Goal: Answer question/provide support: Share knowledge or assist other users

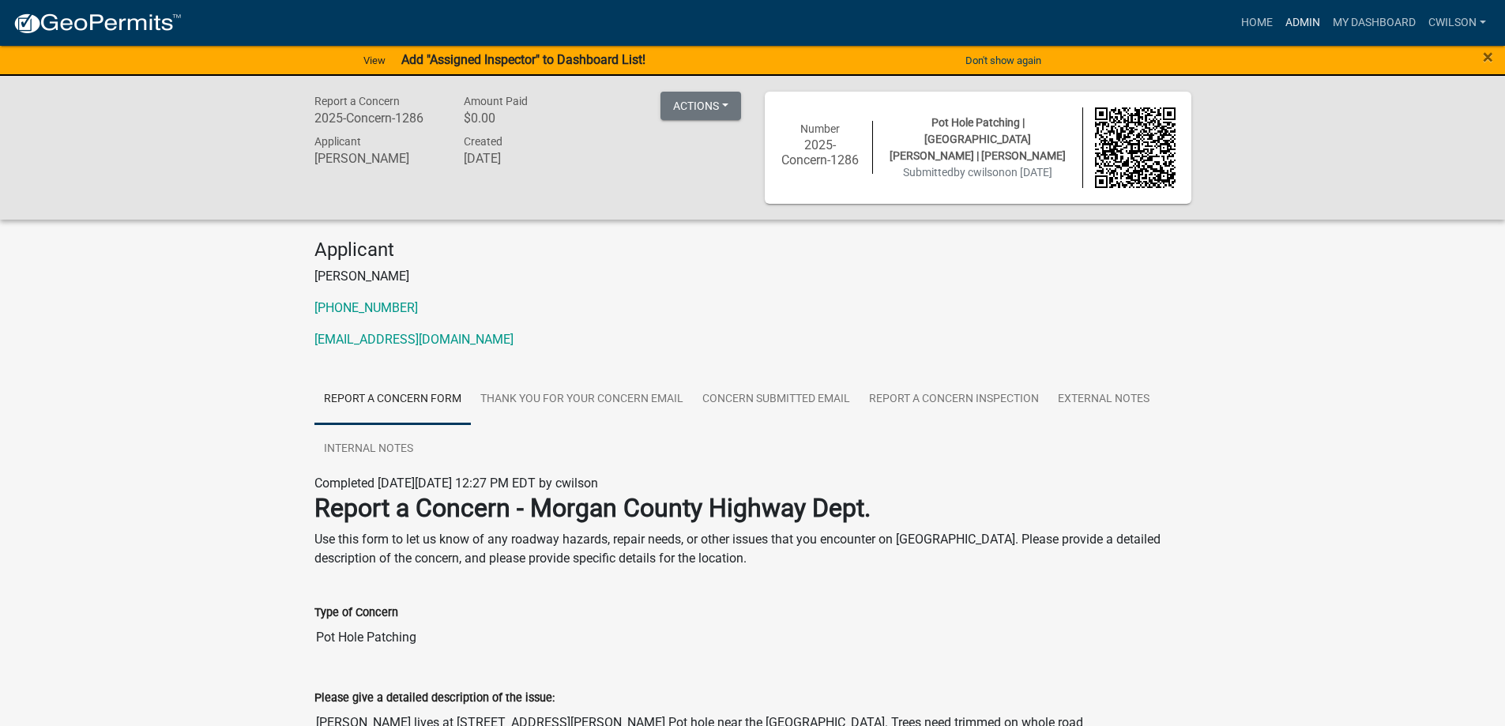
click at [1312, 23] on link "Admin" at bounding box center [1302, 23] width 47 height 30
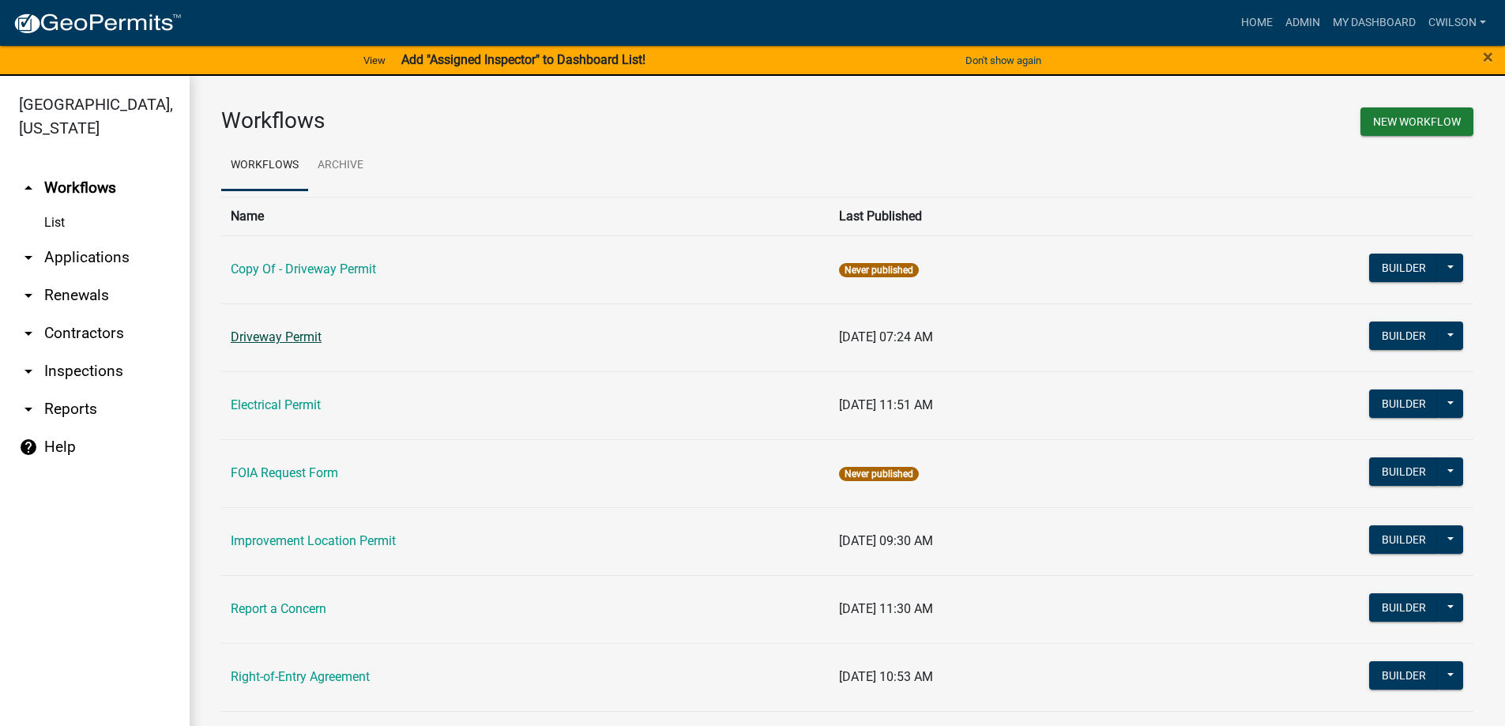
click at [319, 337] on link "Driveway Permit" at bounding box center [276, 337] width 91 height 15
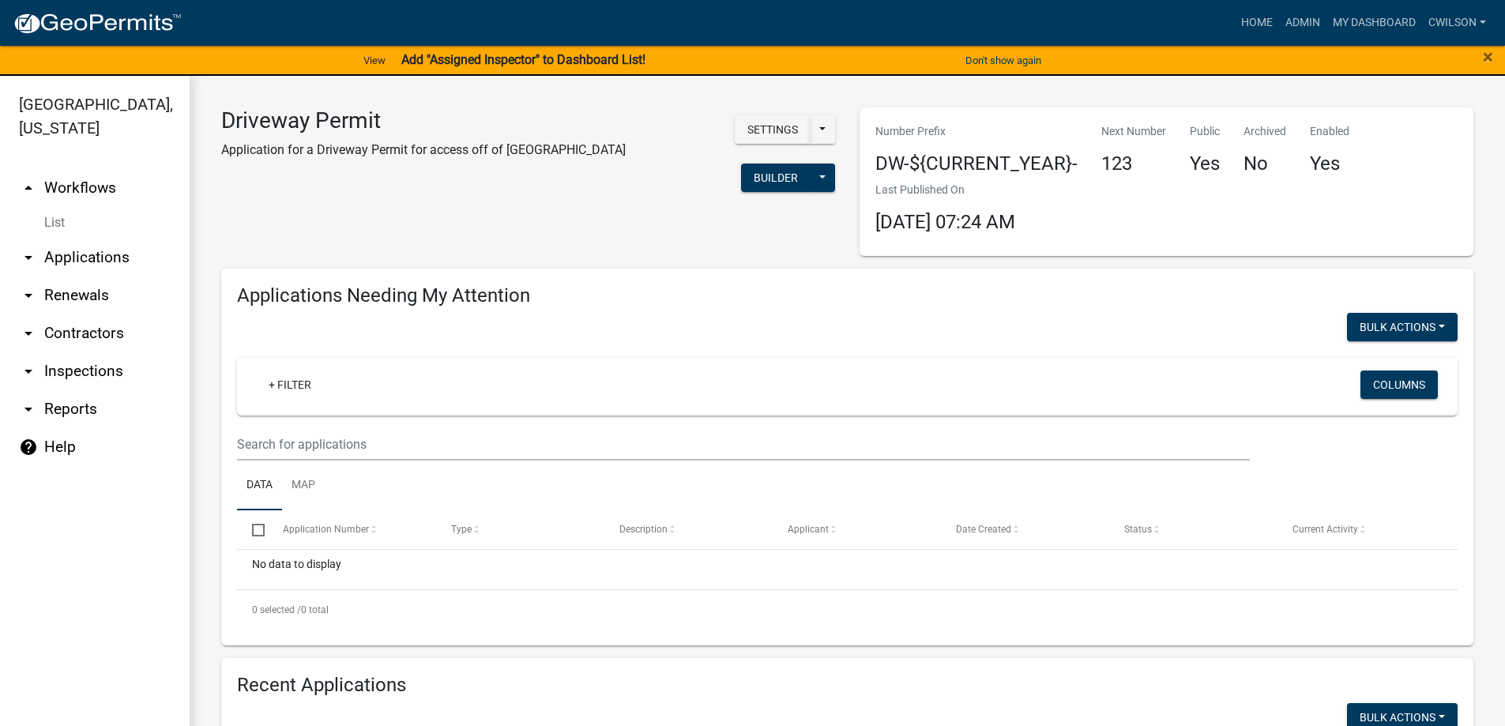
select select "2: 50"
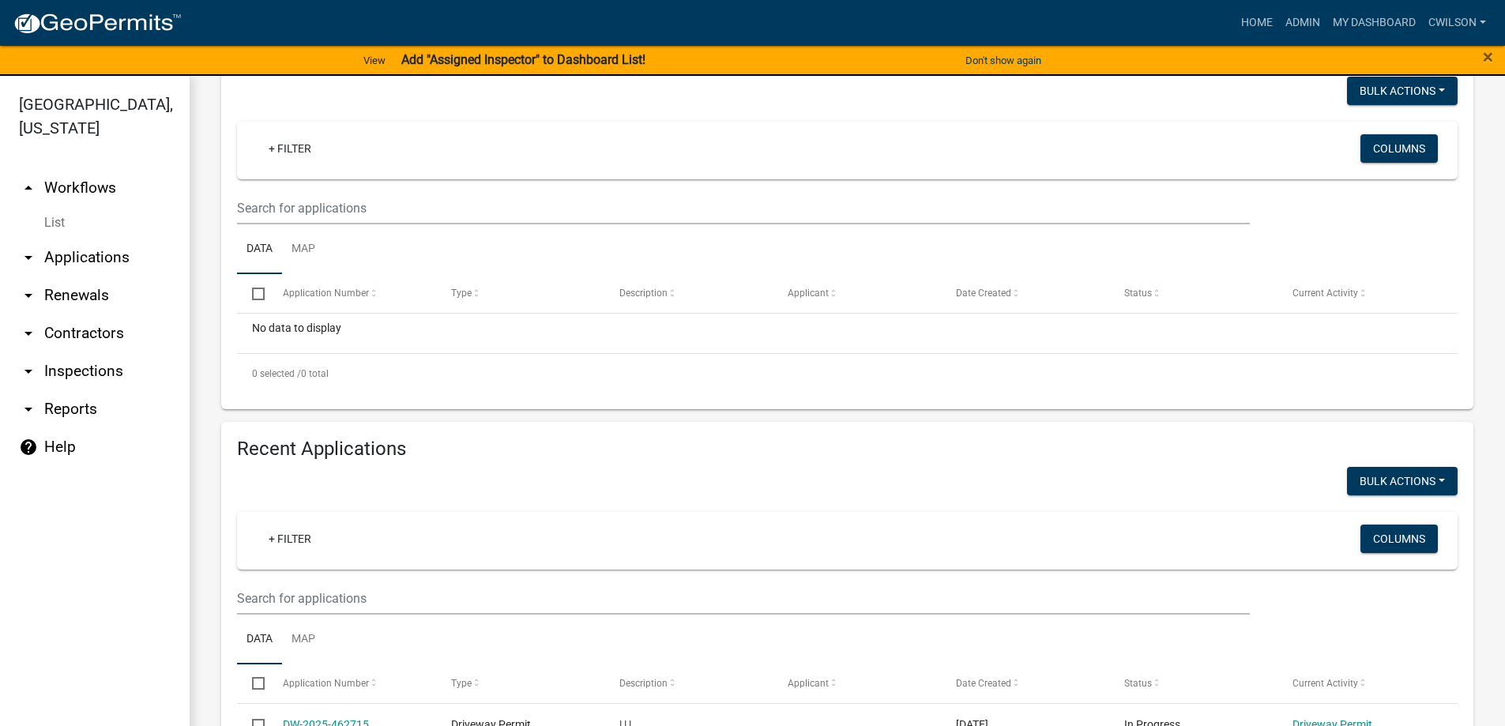
scroll to position [237, 0]
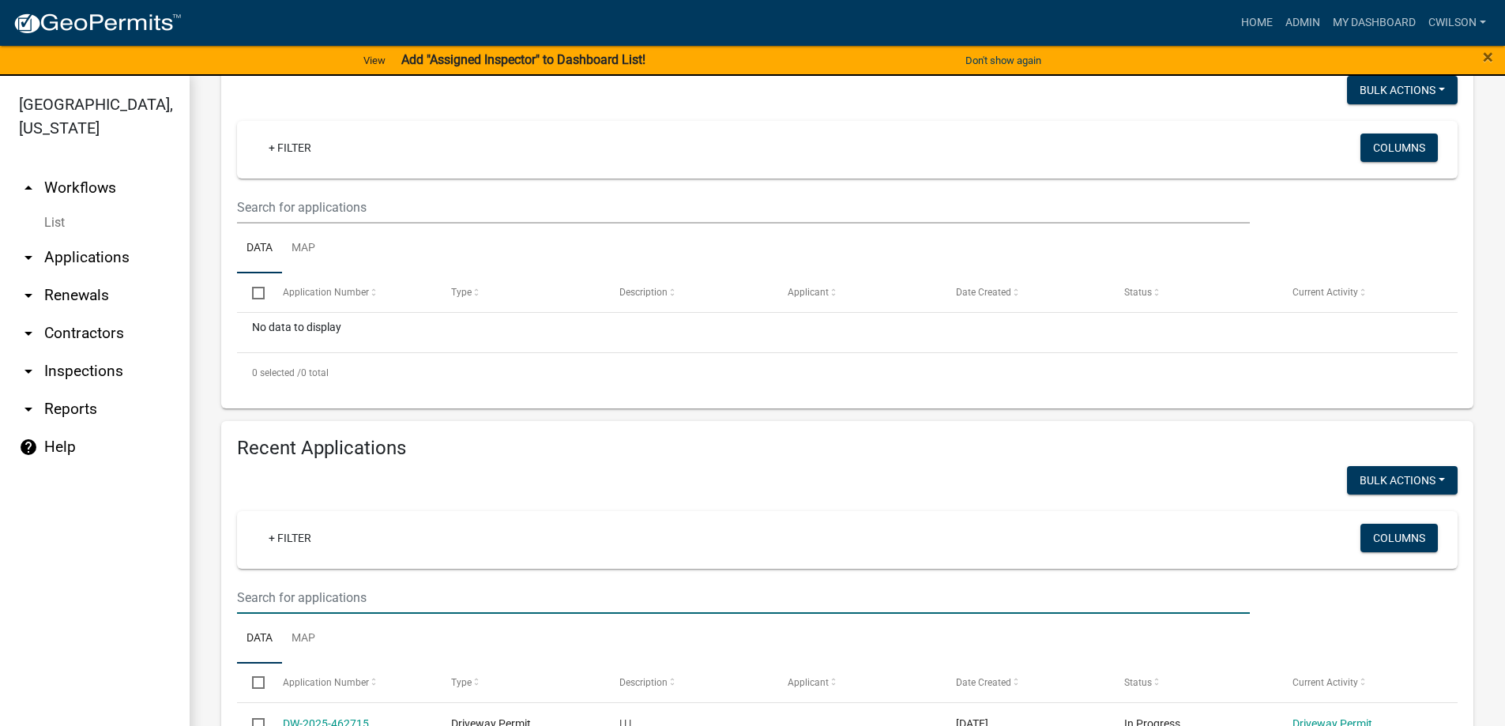
click at [311, 604] on input "text" at bounding box center [743, 598] width 1013 height 32
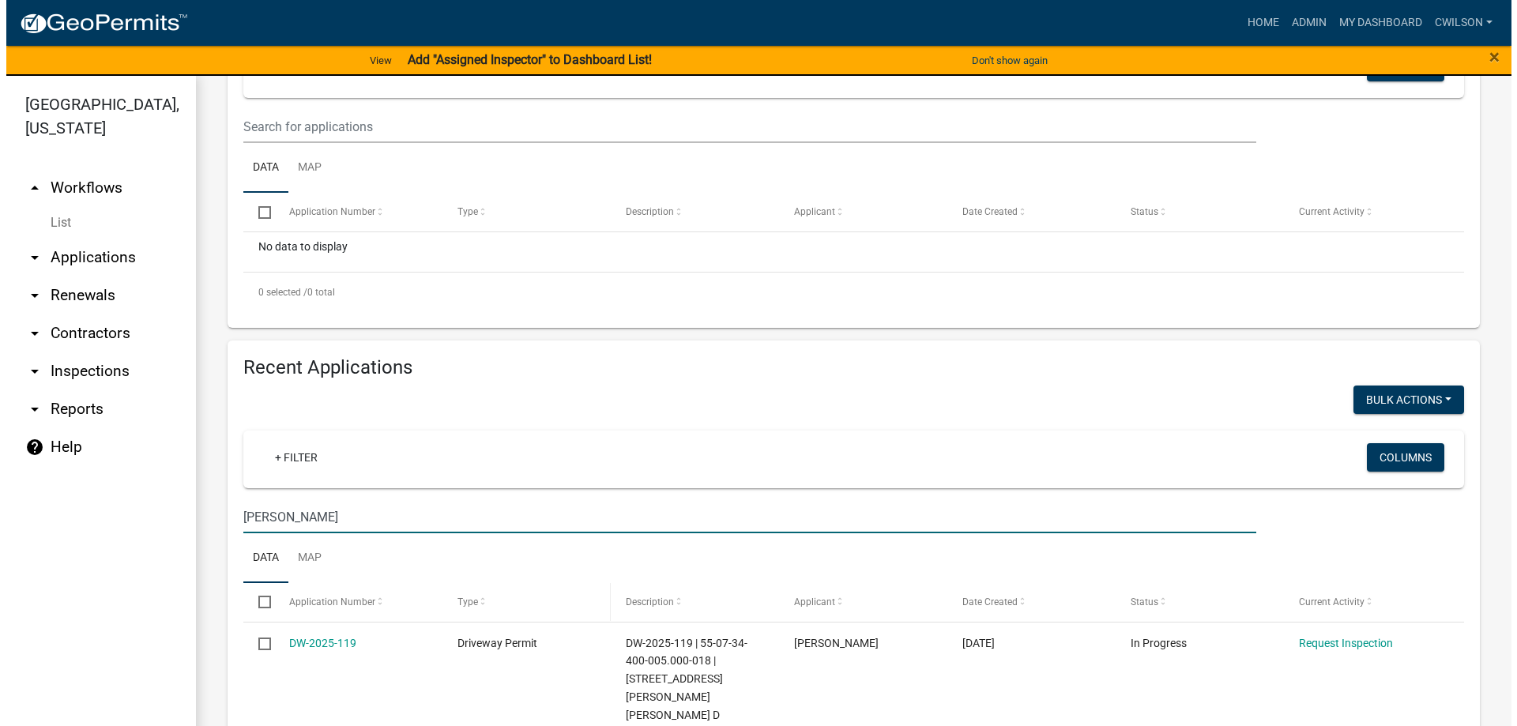
scroll to position [441, 0]
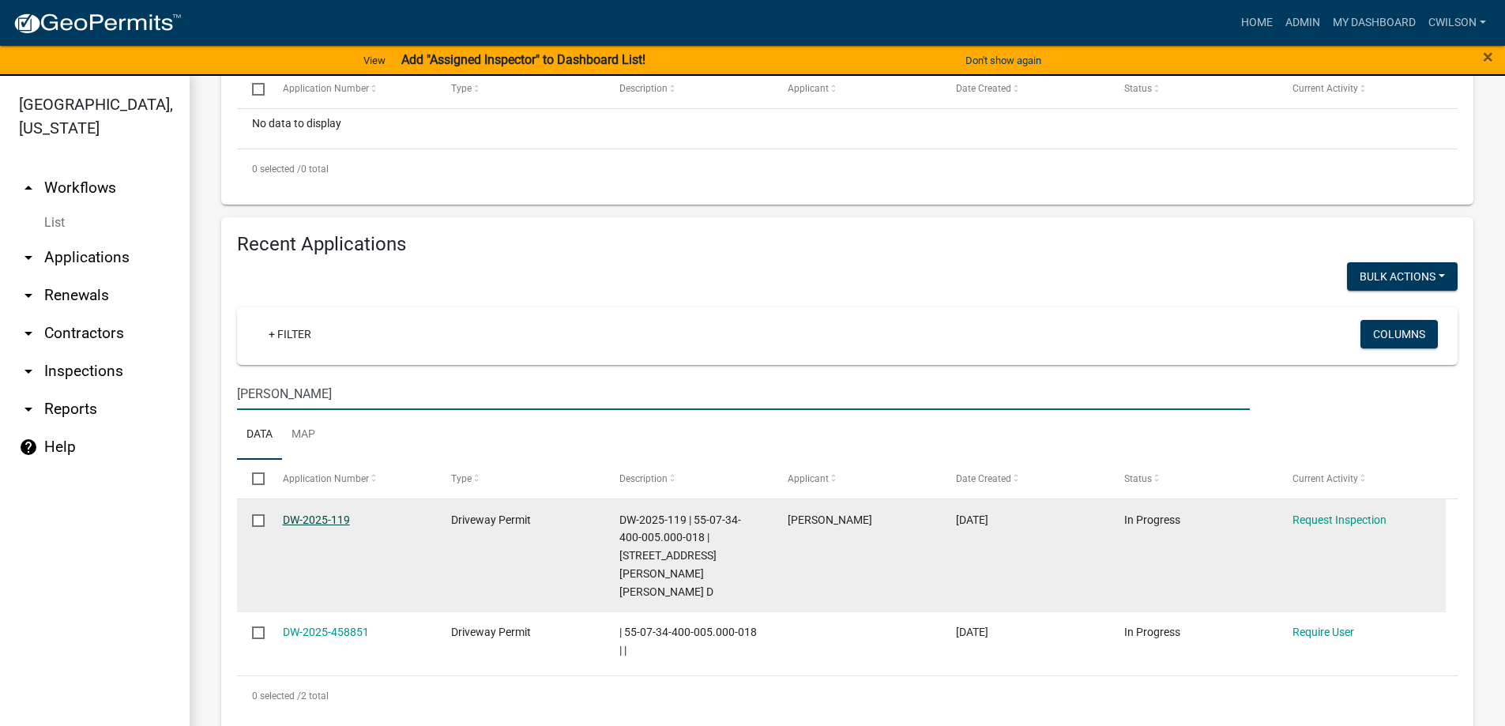
type input "[PERSON_NAME]"
click at [321, 514] on link "DW-2025-119" at bounding box center [316, 520] width 67 height 13
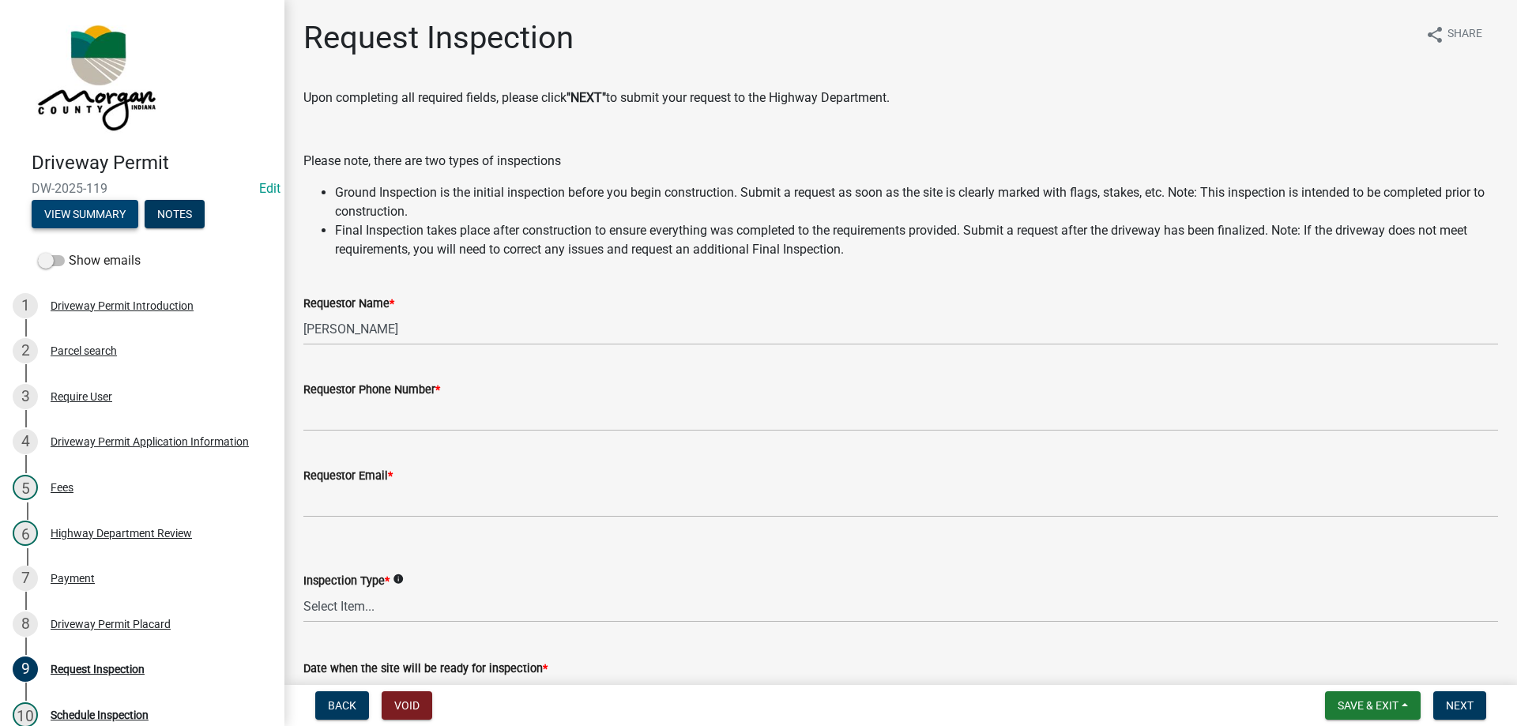
click at [87, 217] on button "View Summary" at bounding box center [85, 214] width 107 height 28
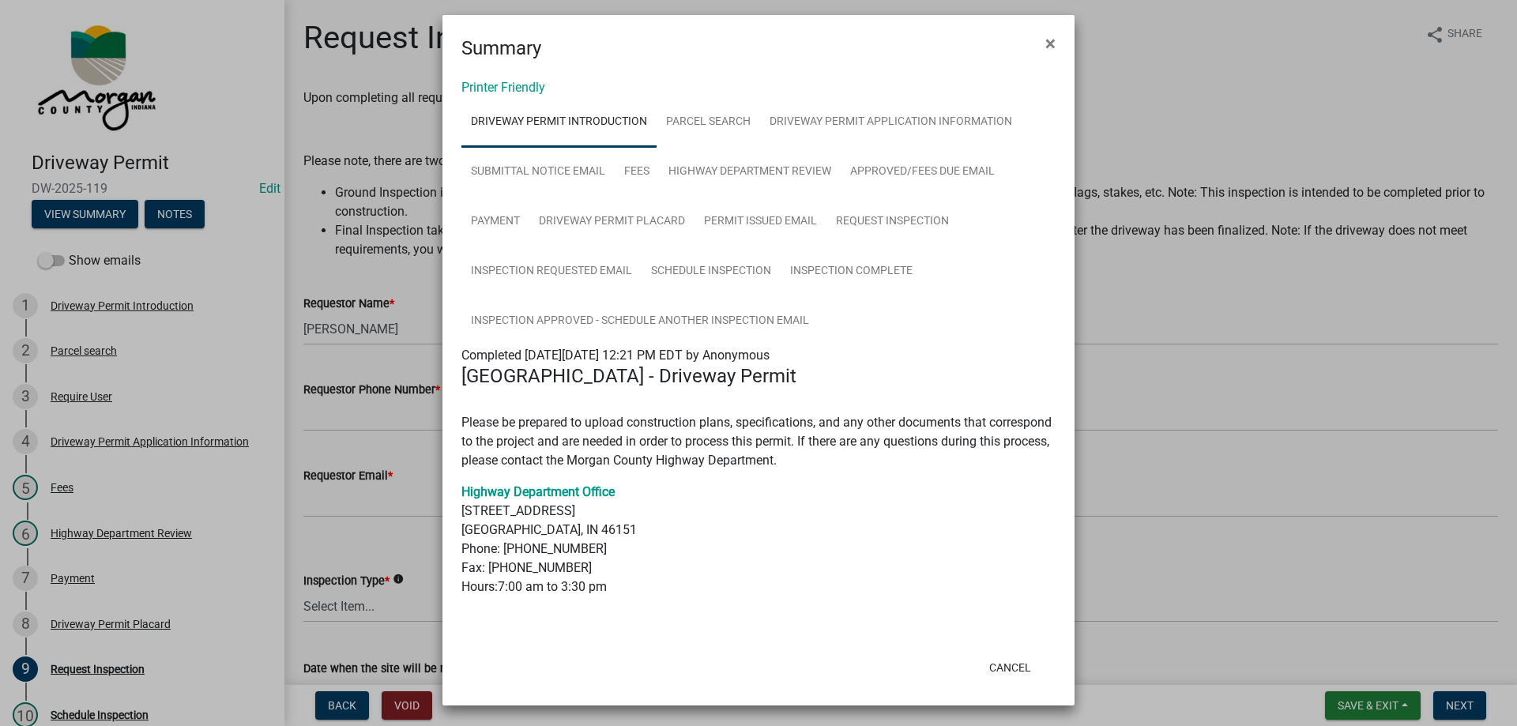
scroll to position [9, 0]
click at [731, 113] on link "Parcel search" at bounding box center [709, 121] width 104 height 51
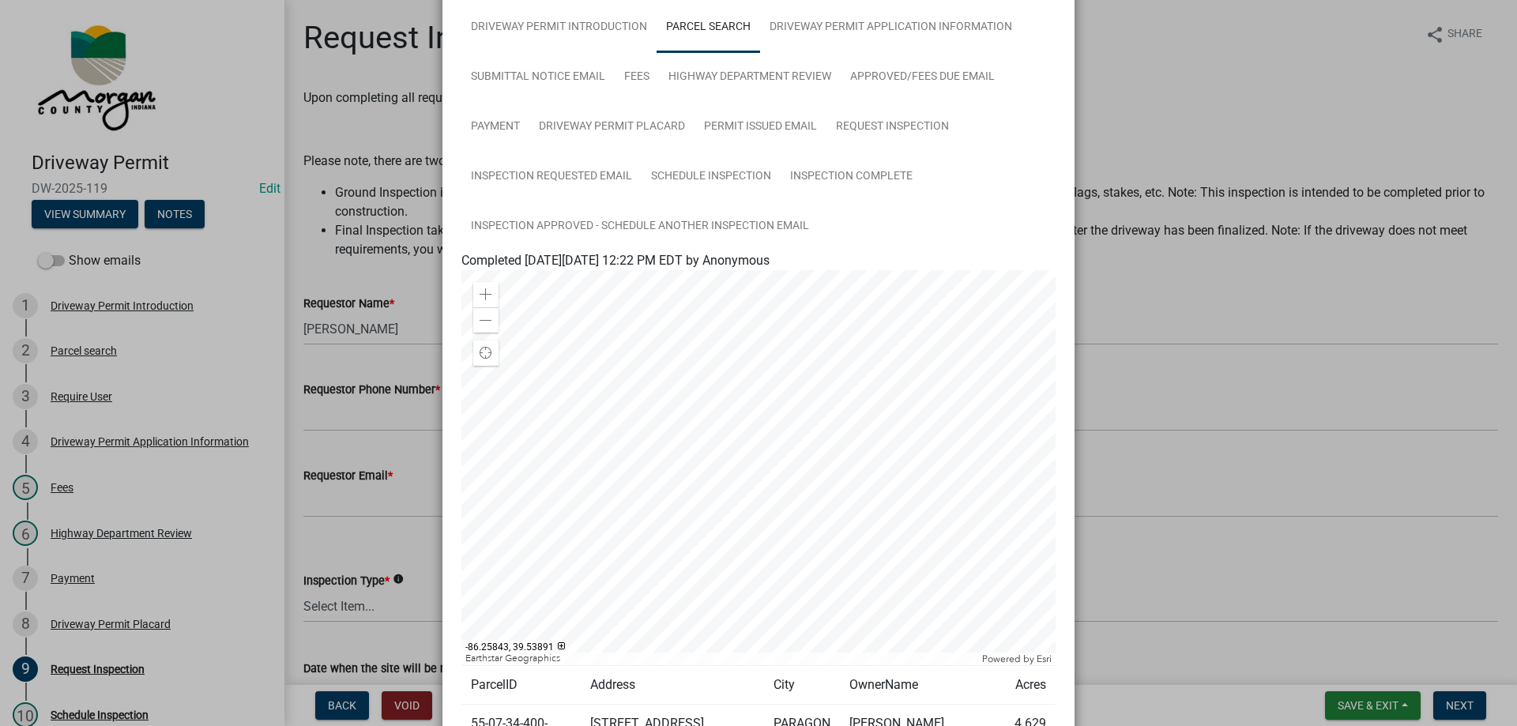
scroll to position [0, 0]
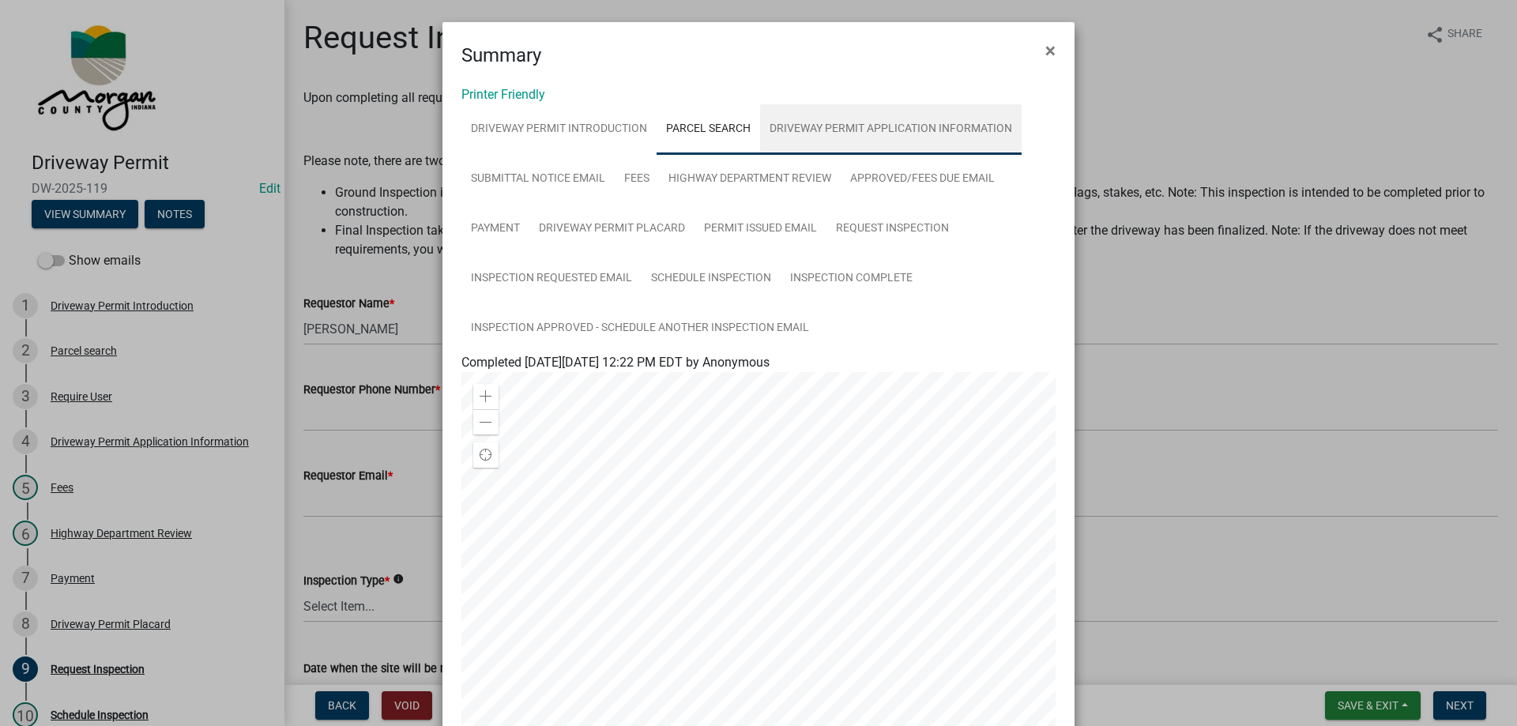
click at [840, 128] on link "Driveway Permit Application Information" at bounding box center [891, 129] width 262 height 51
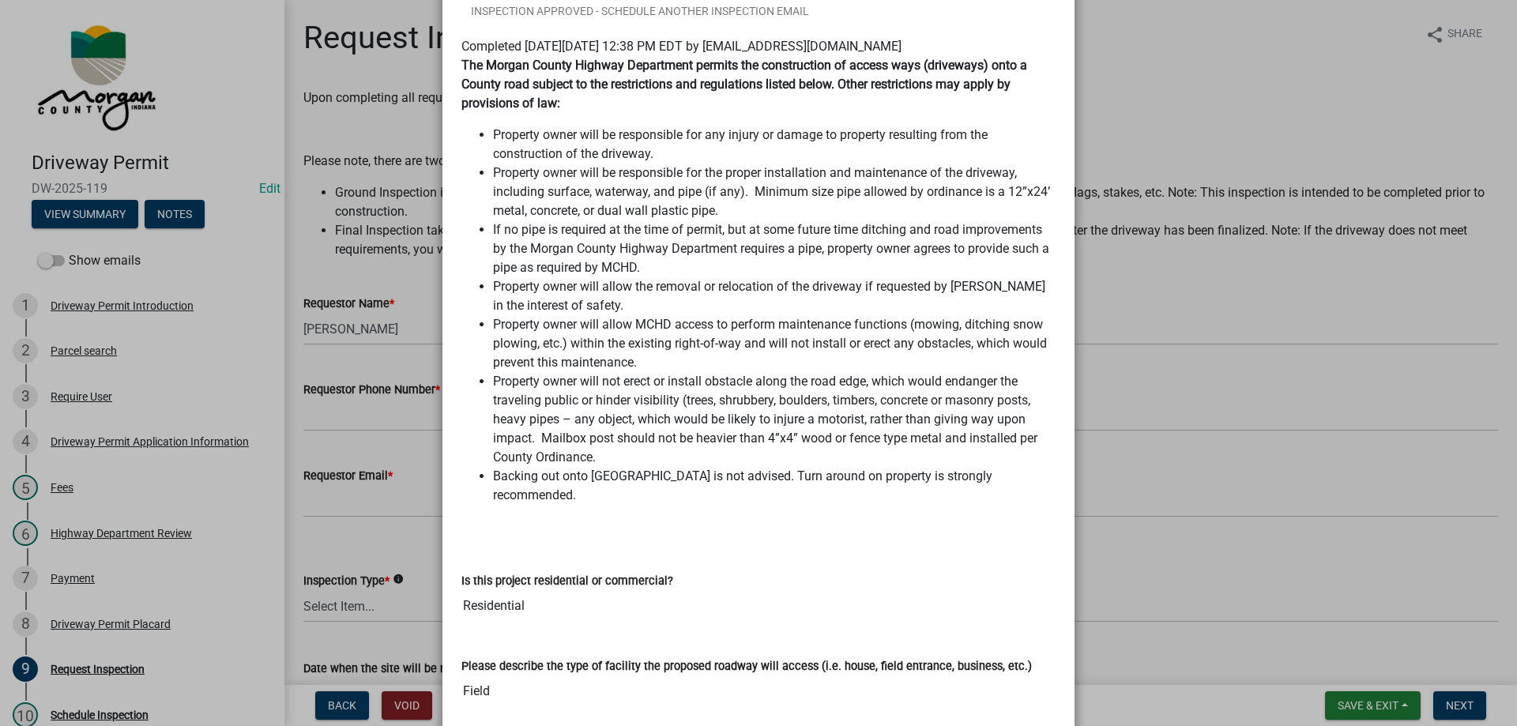
scroll to position [237, 0]
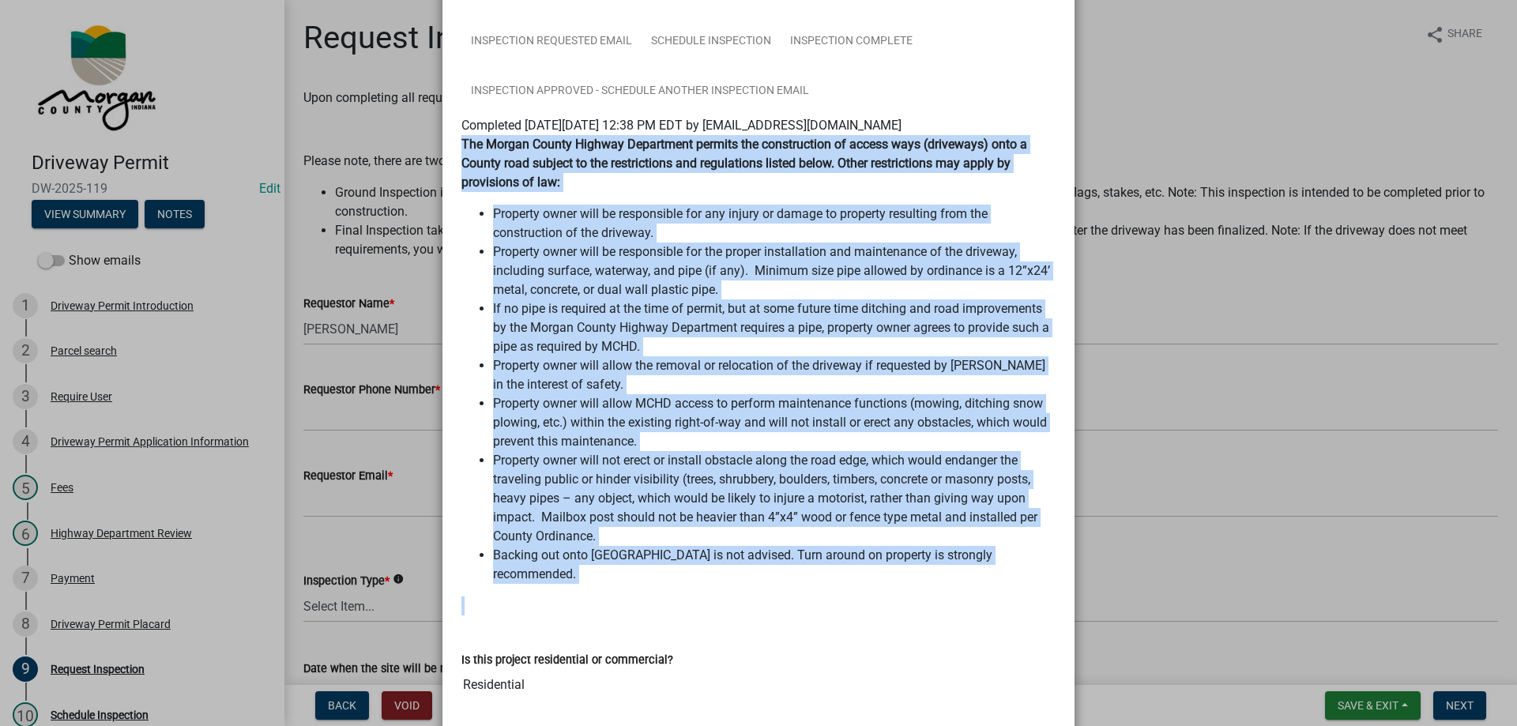
drag, startPoint x: 453, startPoint y: 139, endPoint x: 1012, endPoint y: 572, distance: 707.5
click at [1012, 572] on div "The Morgan County Highway Department permits the construction of access ways (d…" at bounding box center [759, 381] width 618 height 493
copy div "Lor Ipsumd Sitame Consect Adipiscing elitsed doe temporincidi ut labore etdo (m…"
click at [1181, 257] on ngb-modal-window "Summary × Printer Friendly Driveway Permit Introduction Parcel search Driveway …" at bounding box center [758, 363] width 1517 height 726
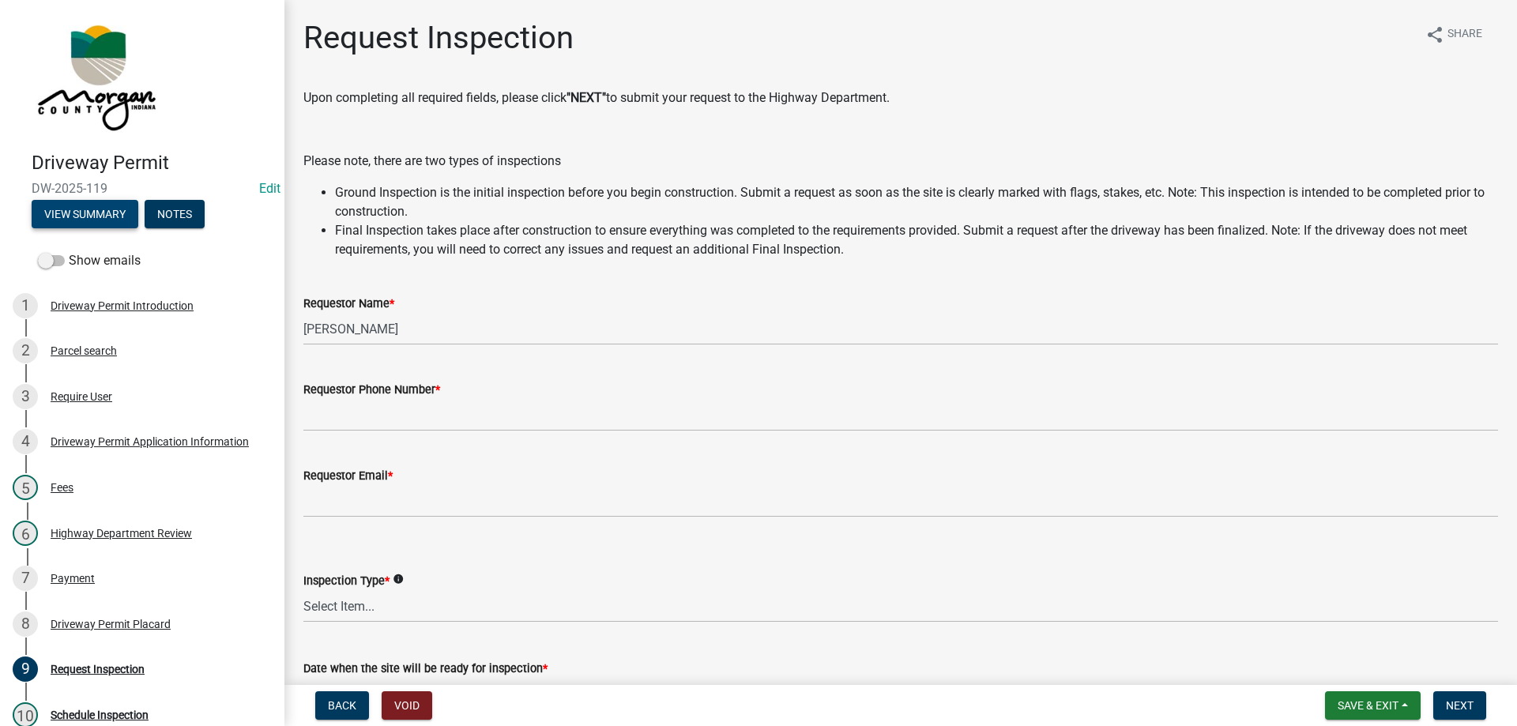
click at [63, 213] on button "View Summary" at bounding box center [85, 214] width 107 height 28
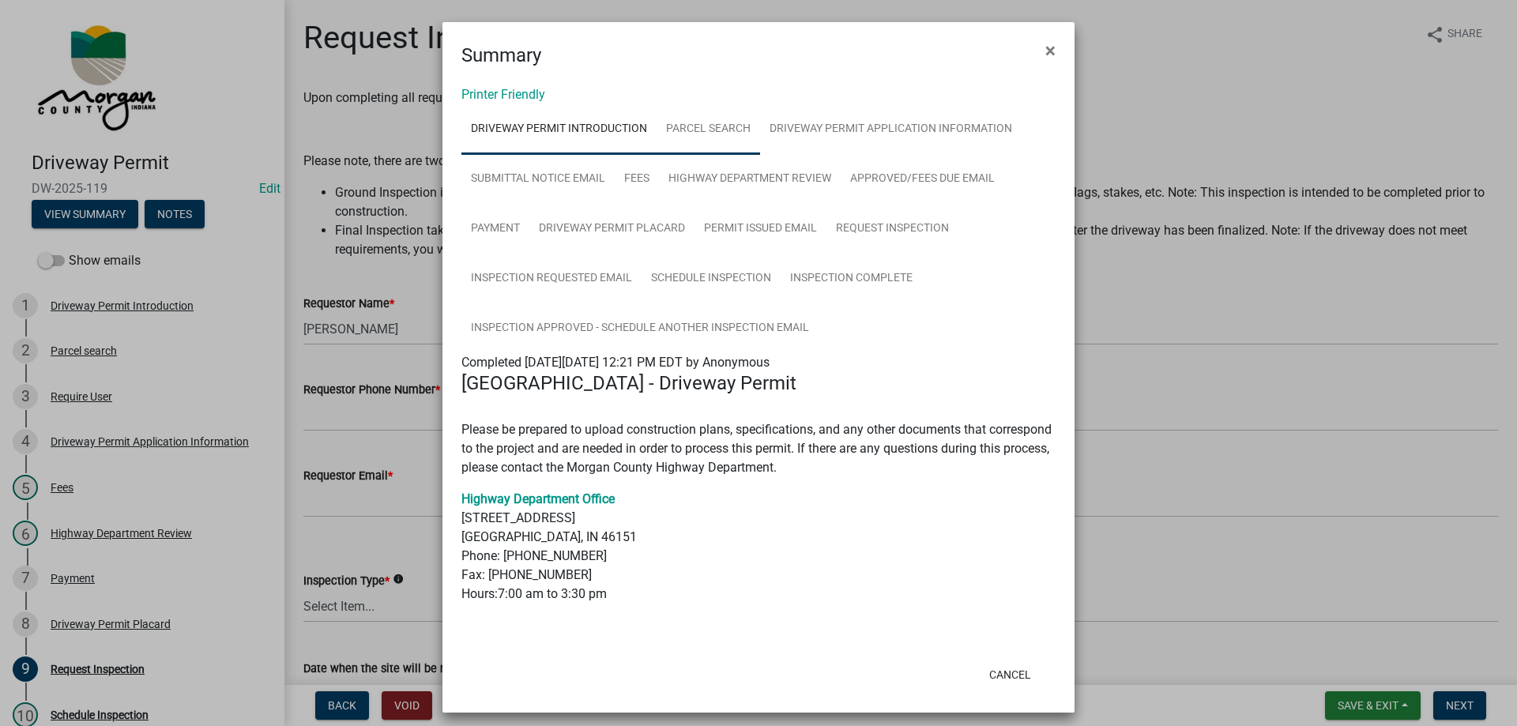
click at [684, 130] on link "Parcel search" at bounding box center [709, 129] width 104 height 51
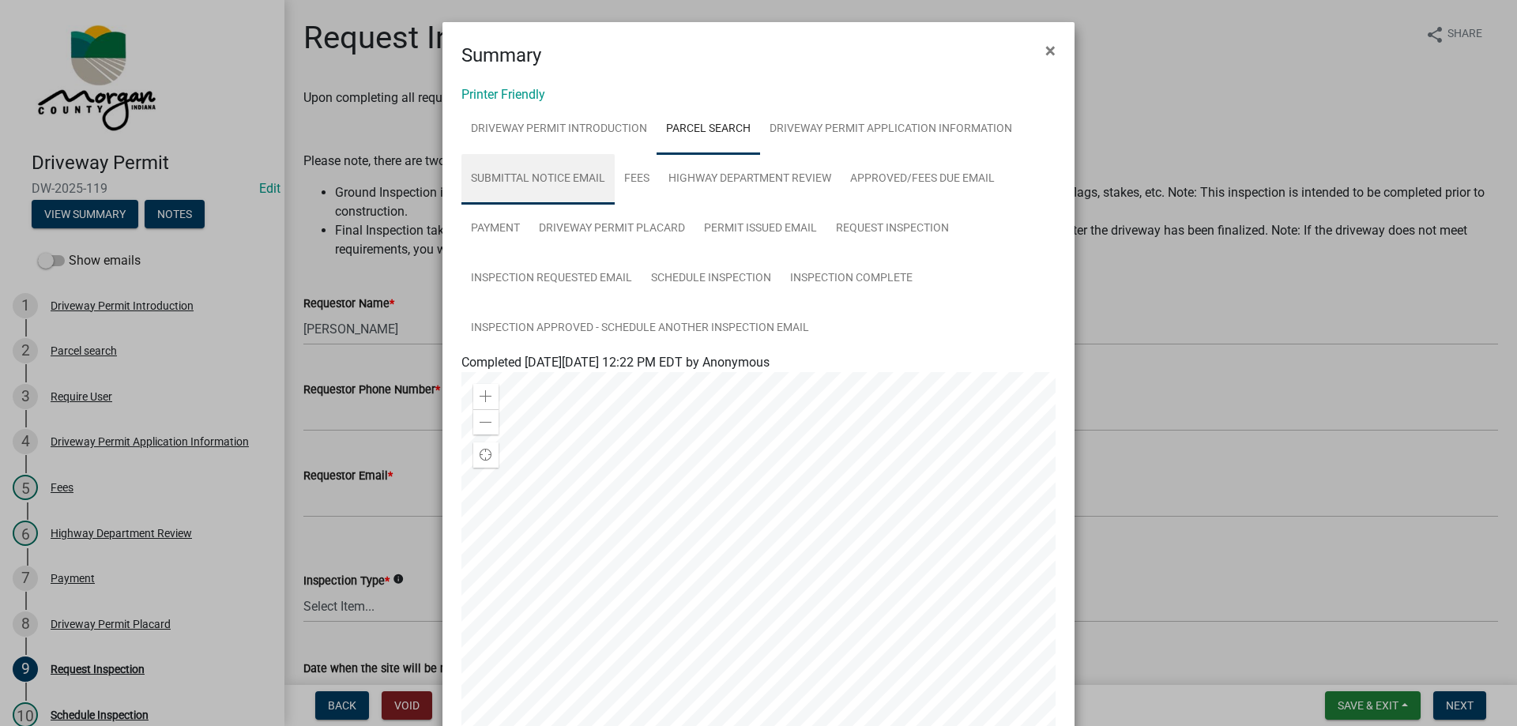
click at [574, 171] on link "Submittal Notice Email" at bounding box center [538, 179] width 153 height 51
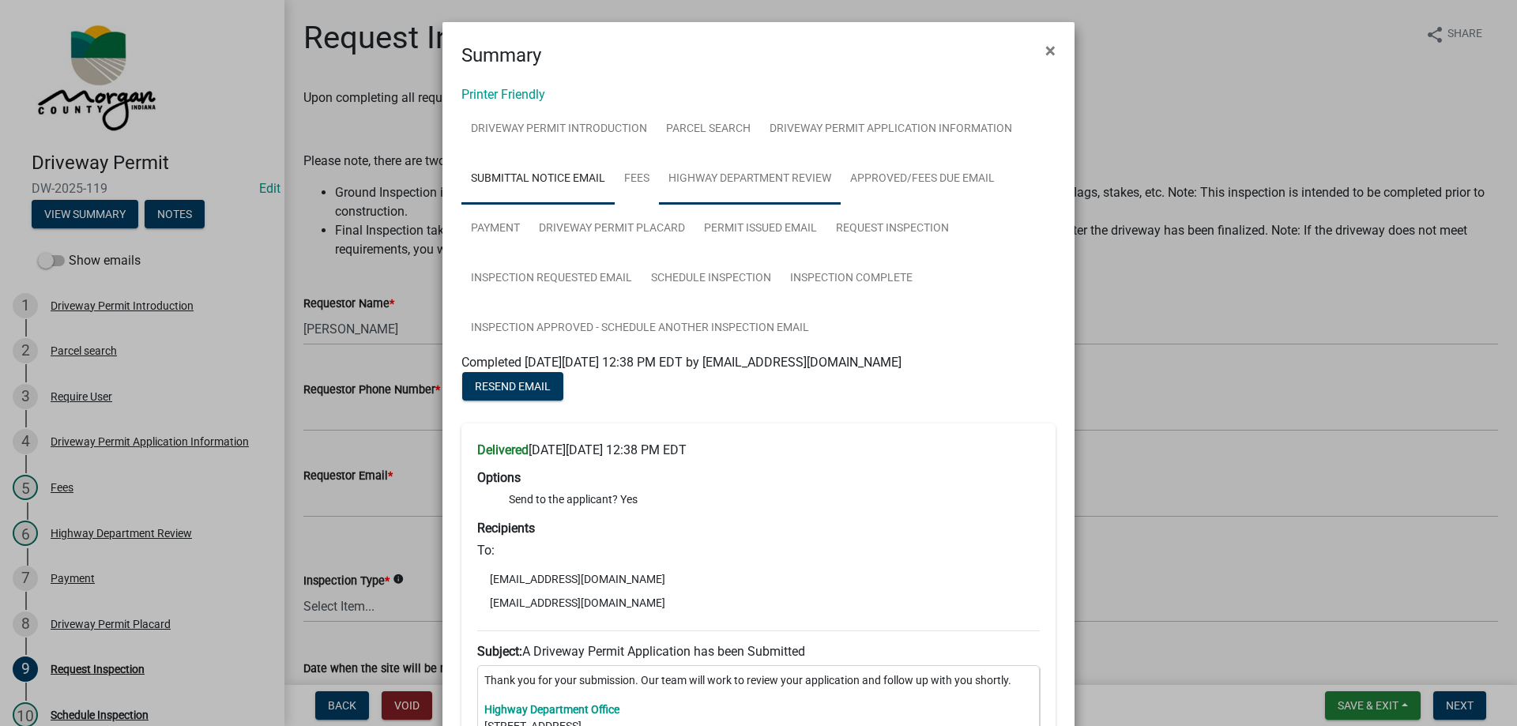
drag, startPoint x: 702, startPoint y: 172, endPoint x: 752, endPoint y: 175, distance: 49.9
click at [702, 171] on link "Highway Department Review" at bounding box center [750, 179] width 182 height 51
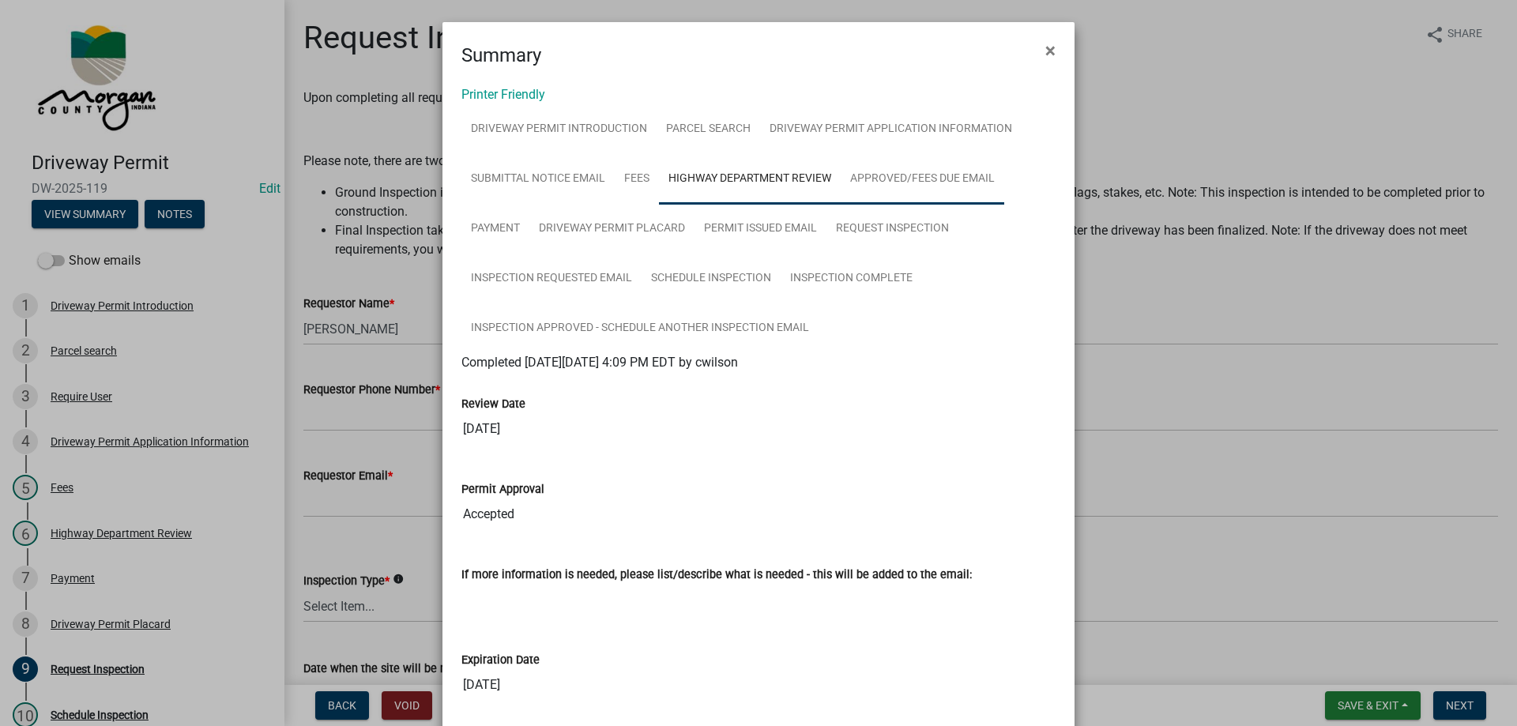
click at [977, 187] on link "Approved/Fees Due Email" at bounding box center [923, 179] width 164 height 51
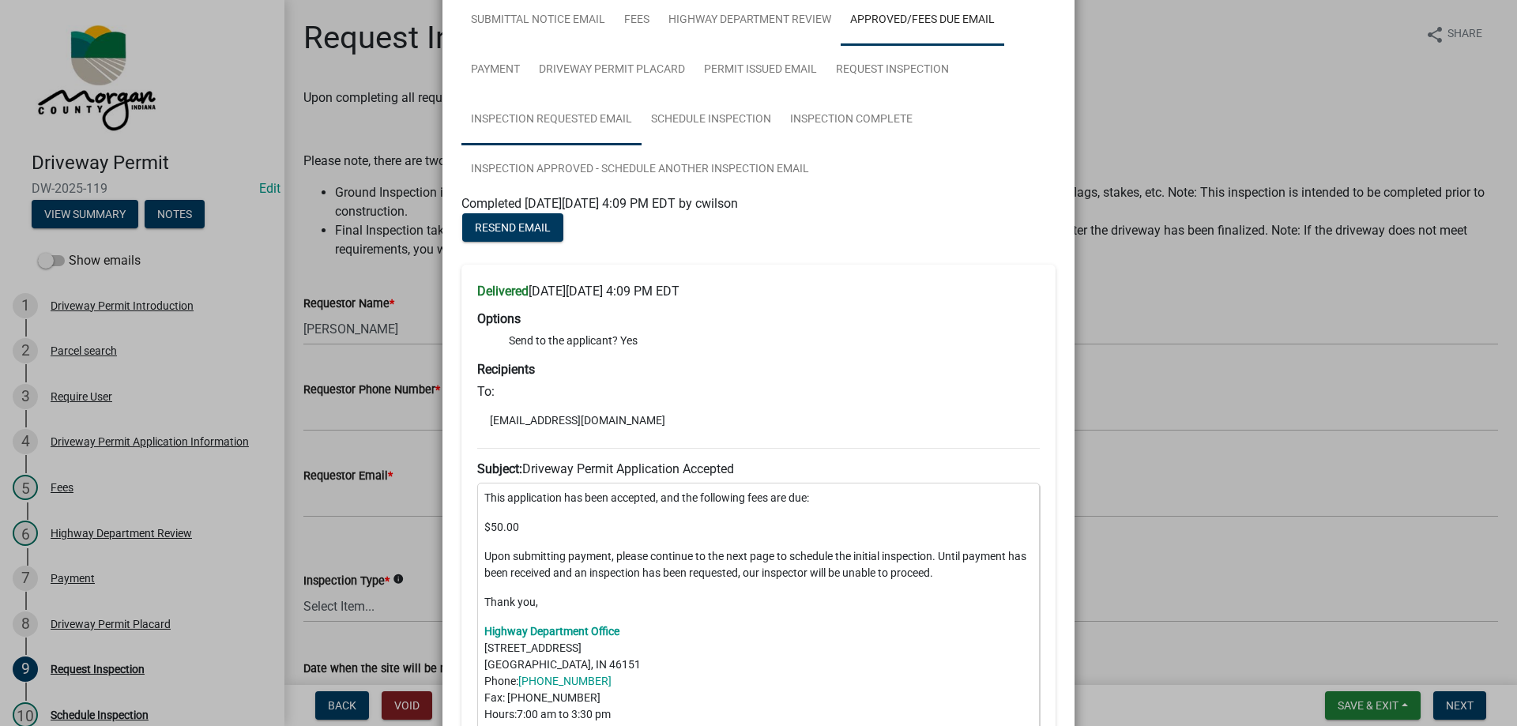
scroll to position [158, 0]
click at [605, 70] on link "Driveway Permit Placard" at bounding box center [611, 71] width 165 height 51
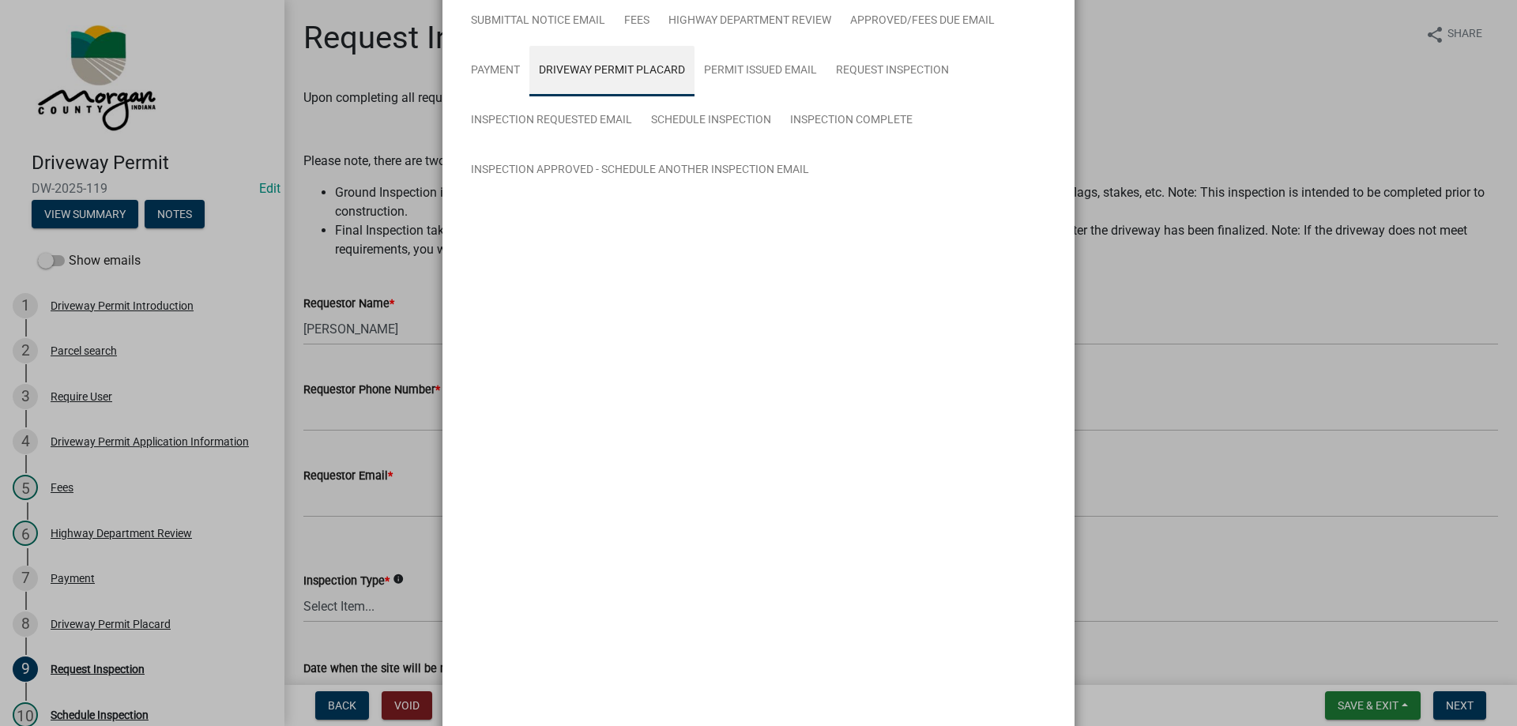
scroll to position [0, 0]
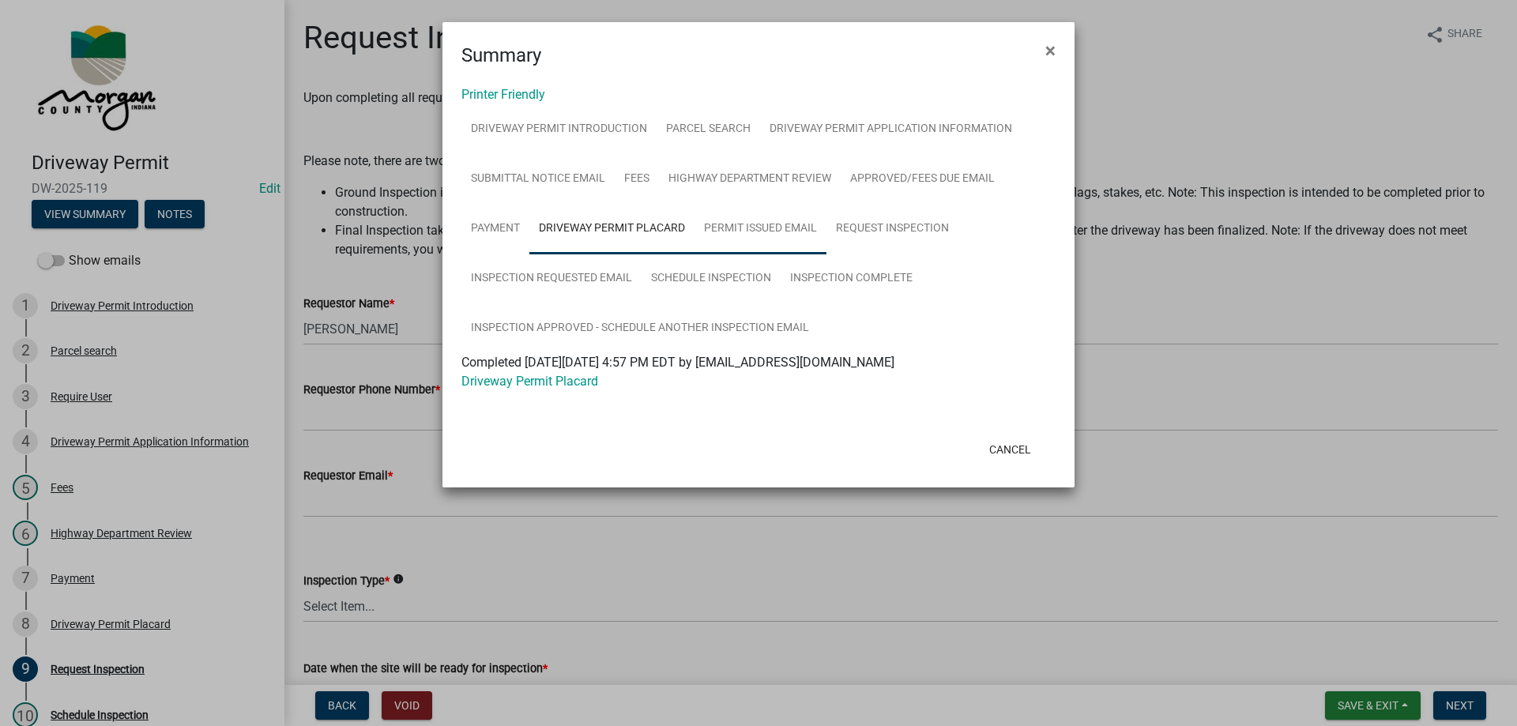
click at [744, 219] on link "Permit Issued Email" at bounding box center [761, 229] width 132 height 51
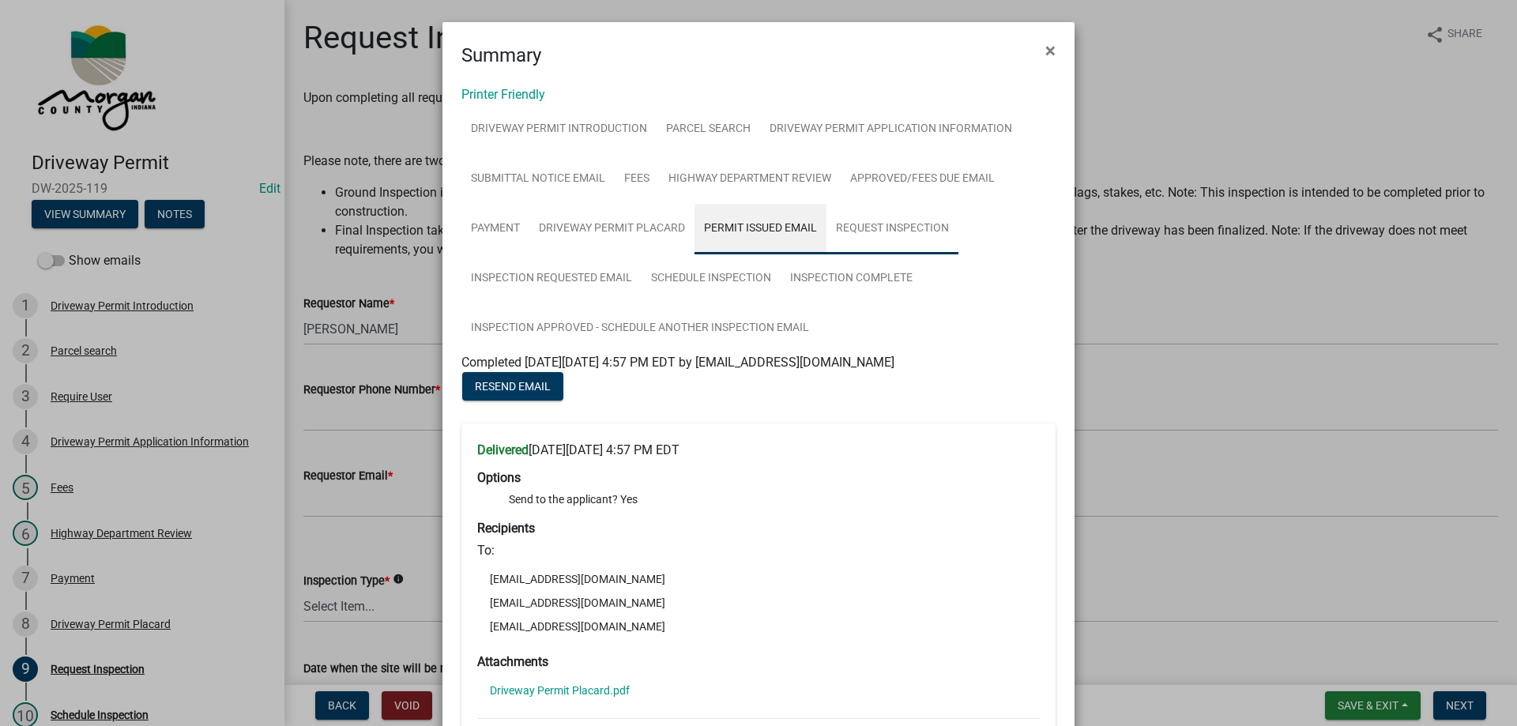
click at [899, 225] on link "Request Inspection" at bounding box center [893, 229] width 132 height 51
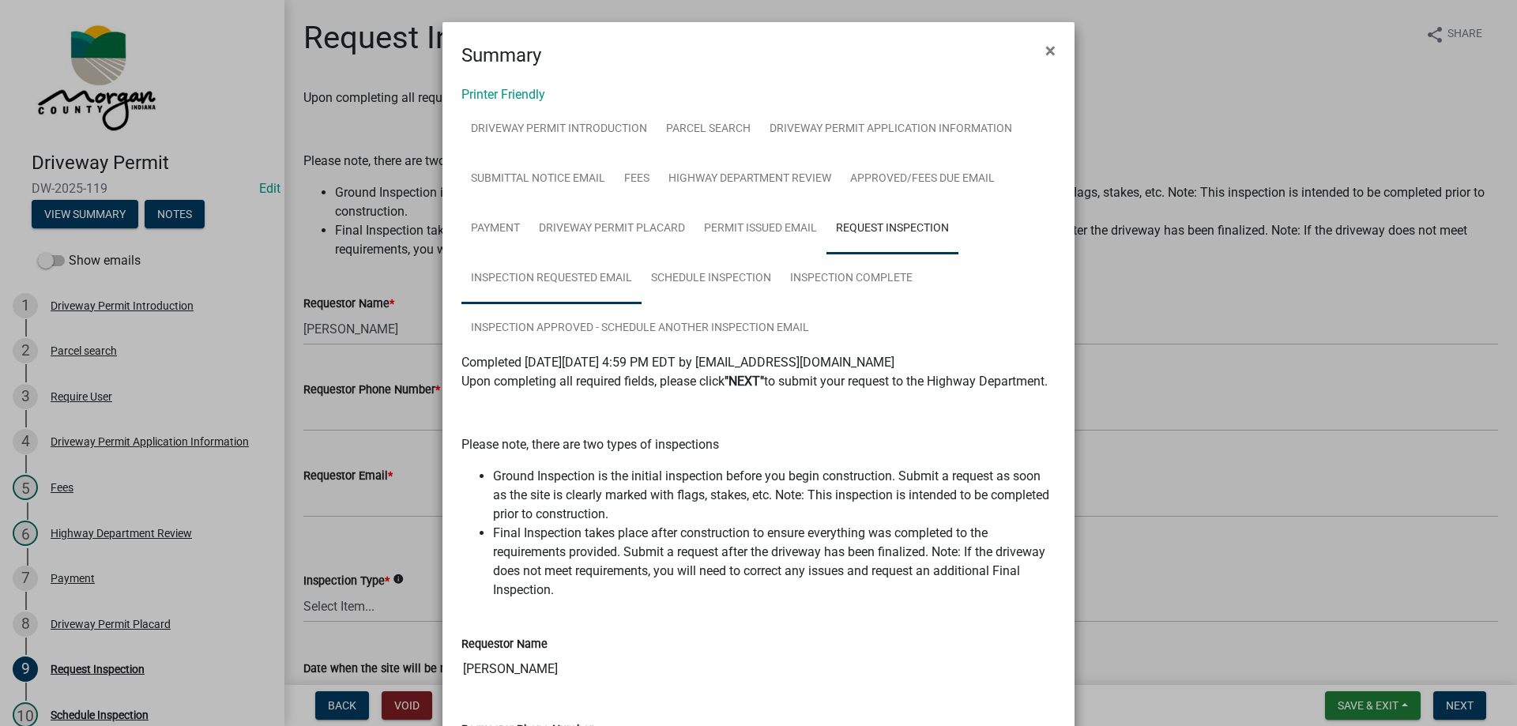
click at [541, 277] on link "Inspection Requested Email" at bounding box center [552, 279] width 180 height 51
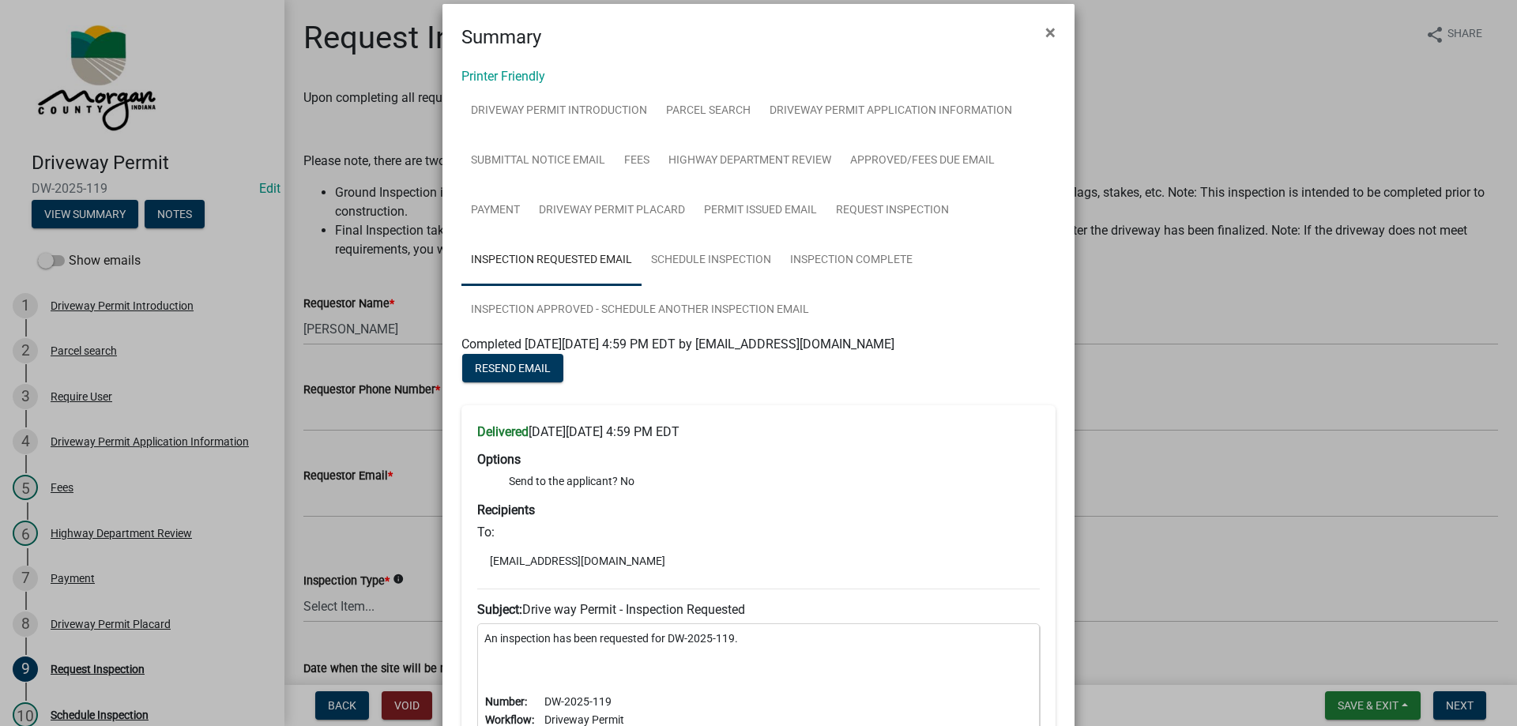
scroll to position [14, 0]
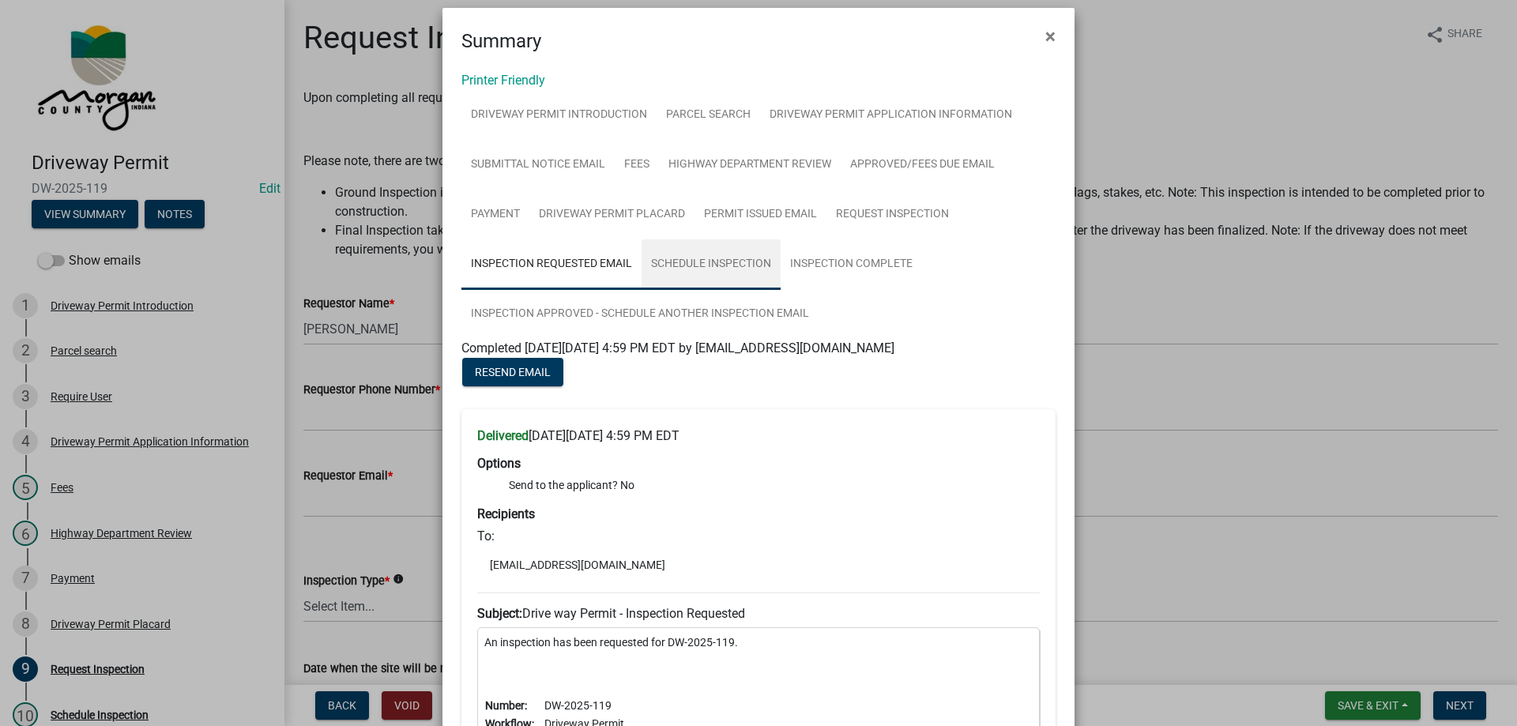
click at [699, 274] on link "Schedule Inspection" at bounding box center [711, 264] width 139 height 51
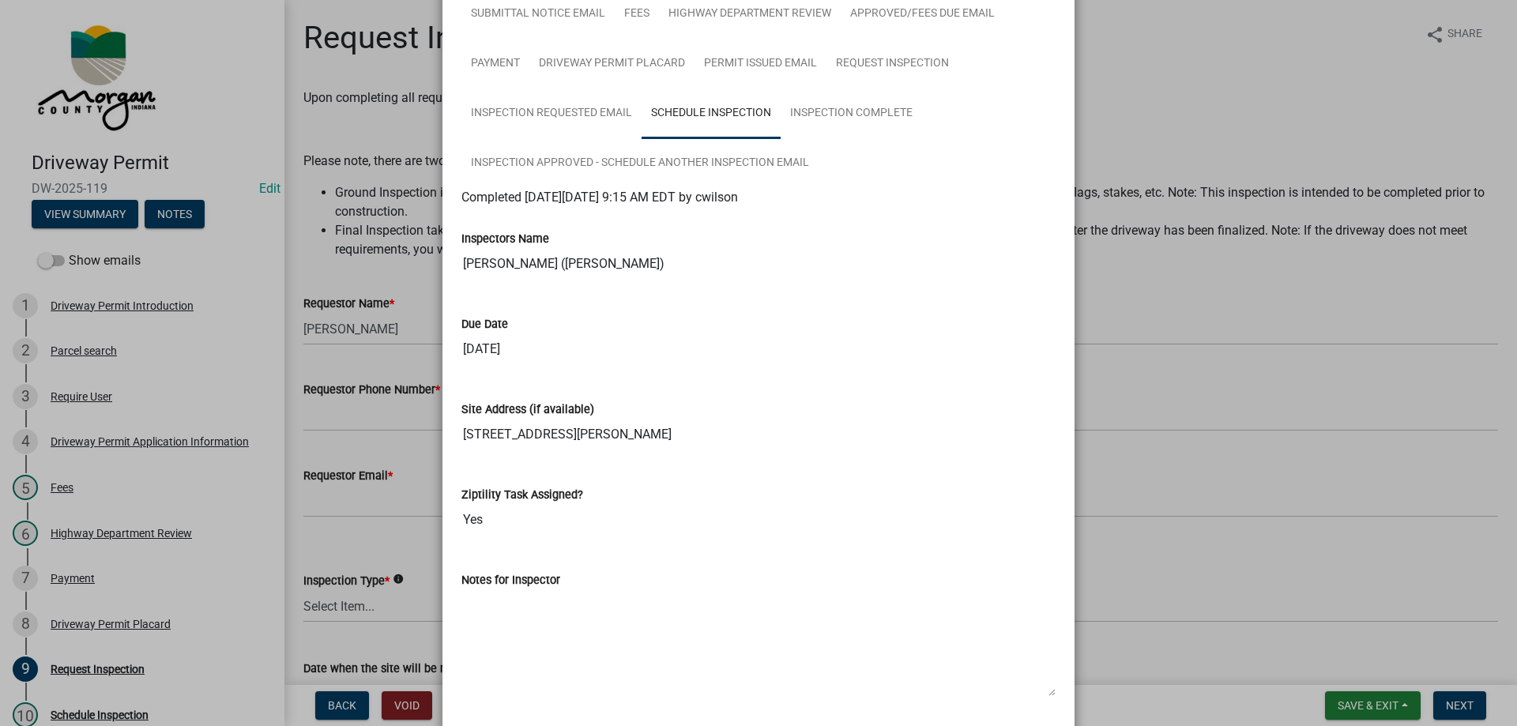
scroll to position [30, 0]
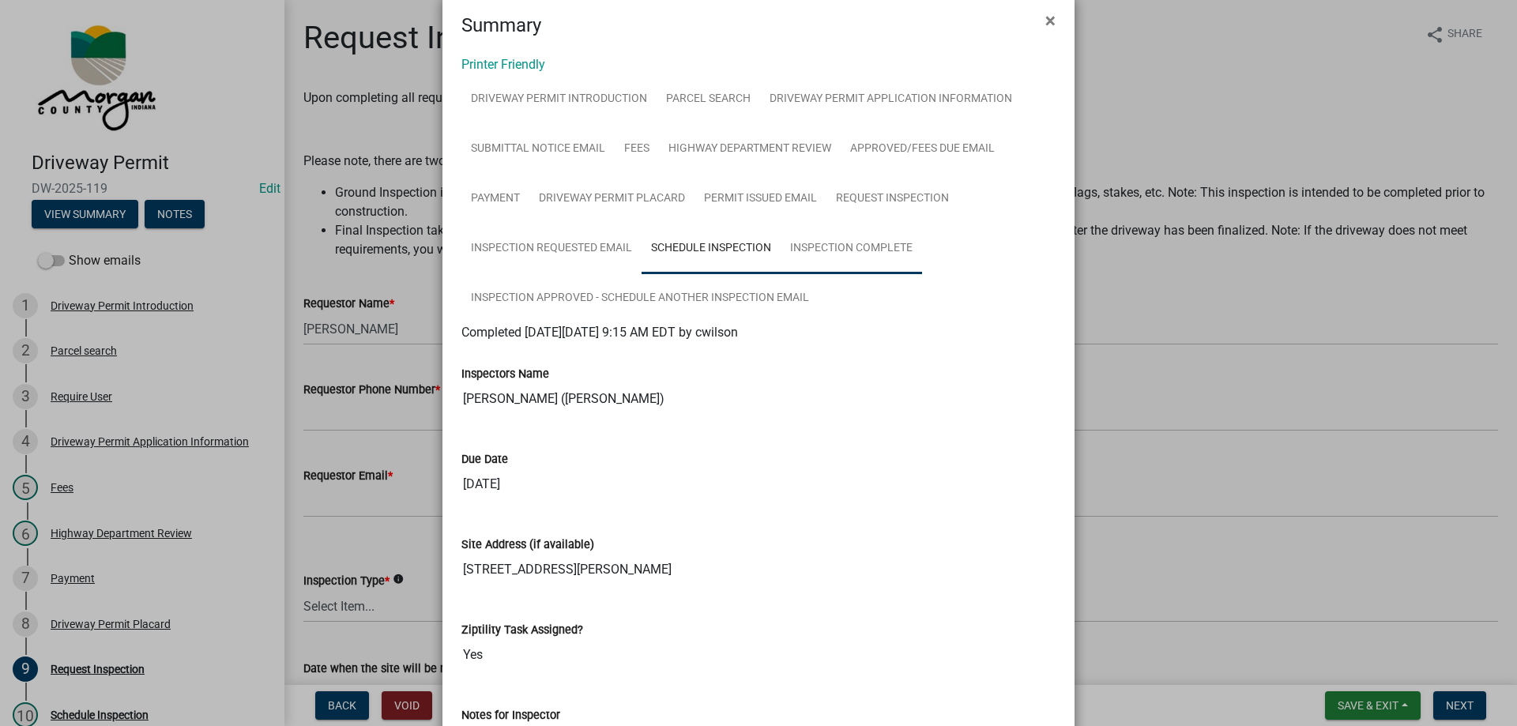
click at [855, 252] on link "Inspection Complete" at bounding box center [851, 249] width 141 height 51
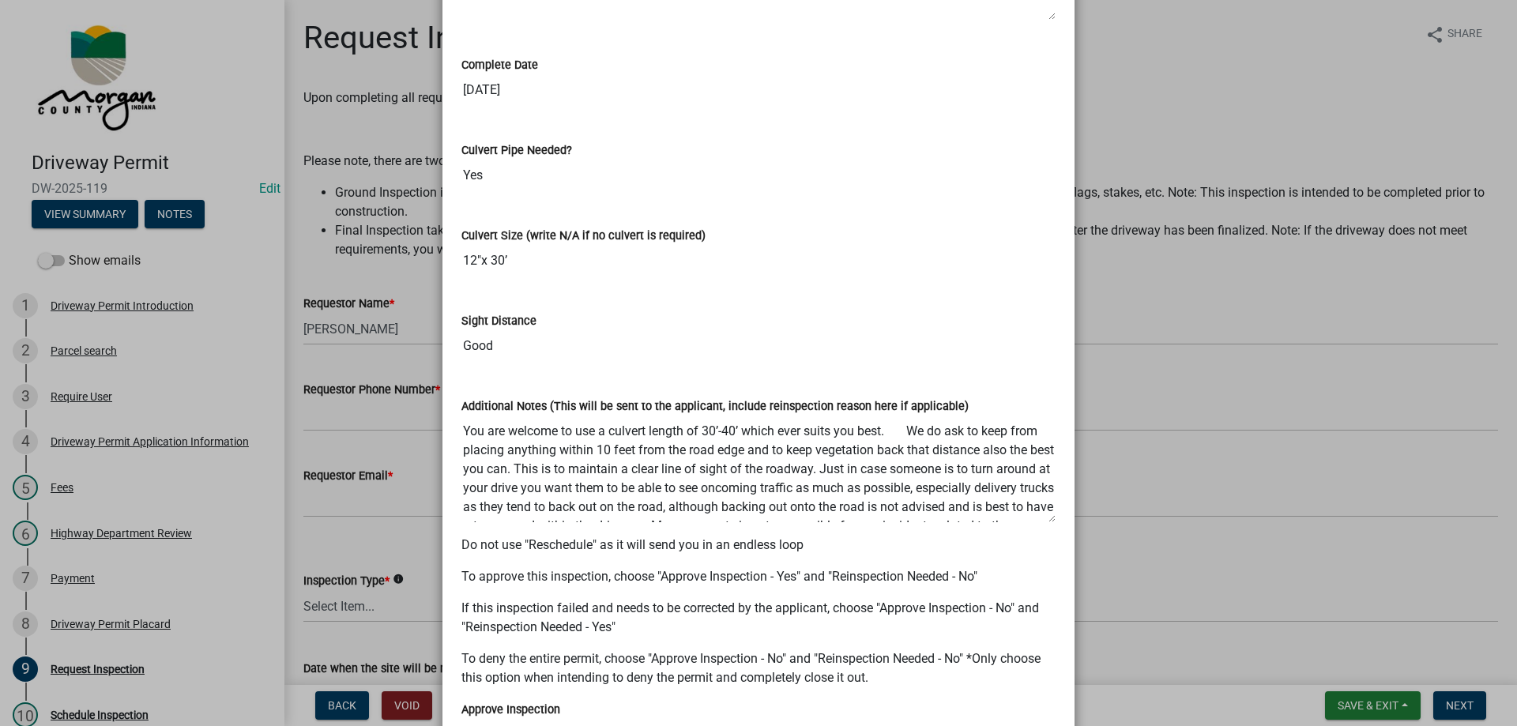
scroll to position [662, 0]
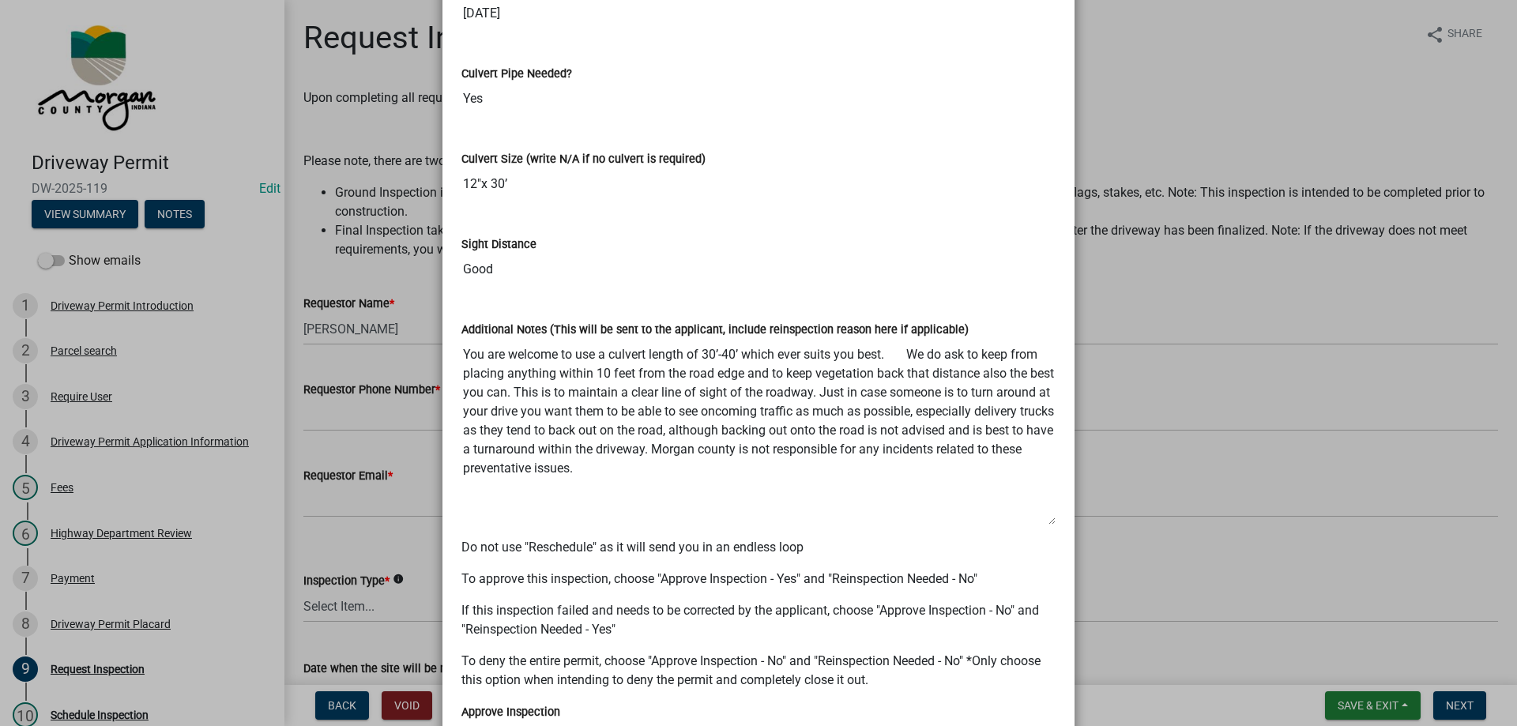
drag, startPoint x: 1042, startPoint y: 438, endPoint x: 1042, endPoint y: 517, distance: 79.0
click at [1042, 517] on textarea "You are welcome to use a culvert length of 30’-40’ which ever suits you best. W…" at bounding box center [759, 432] width 594 height 187
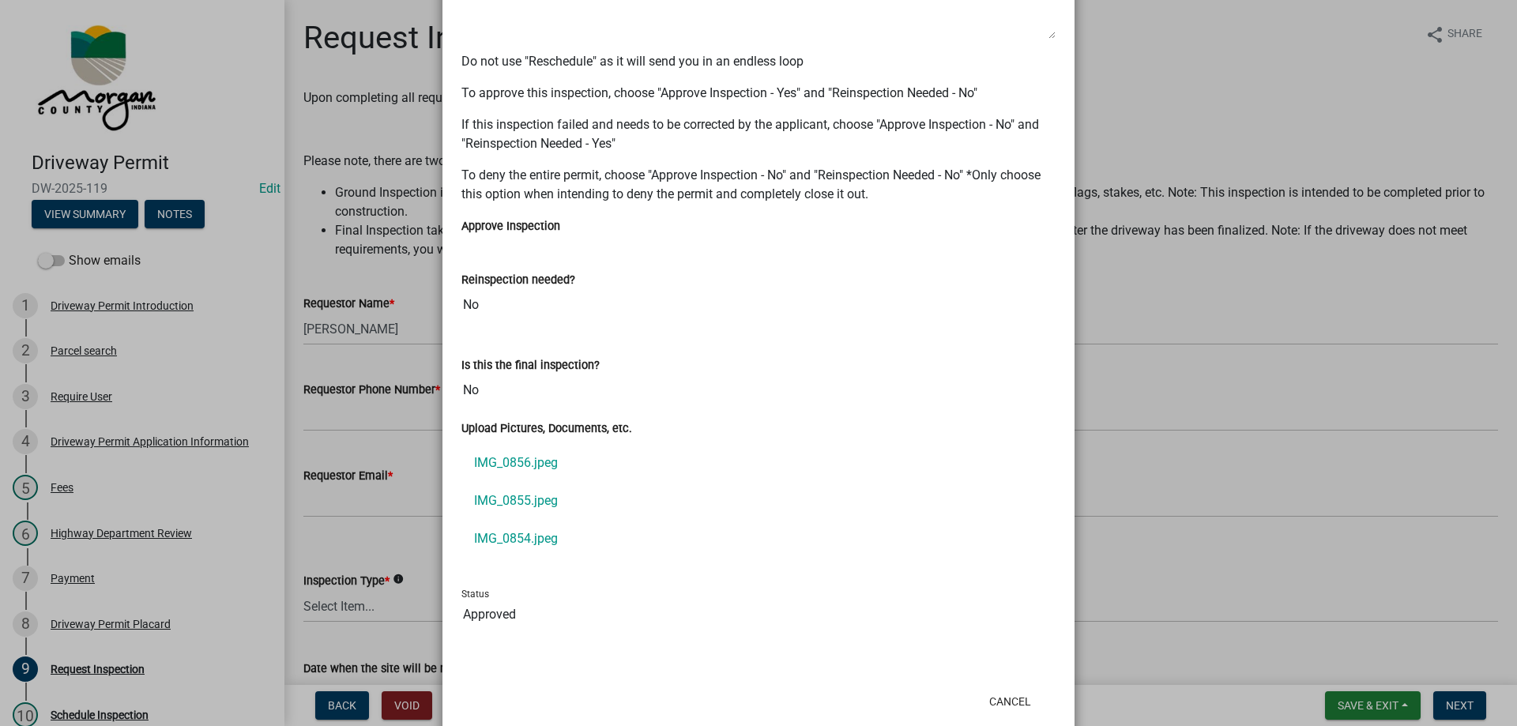
scroll to position [1184, 0]
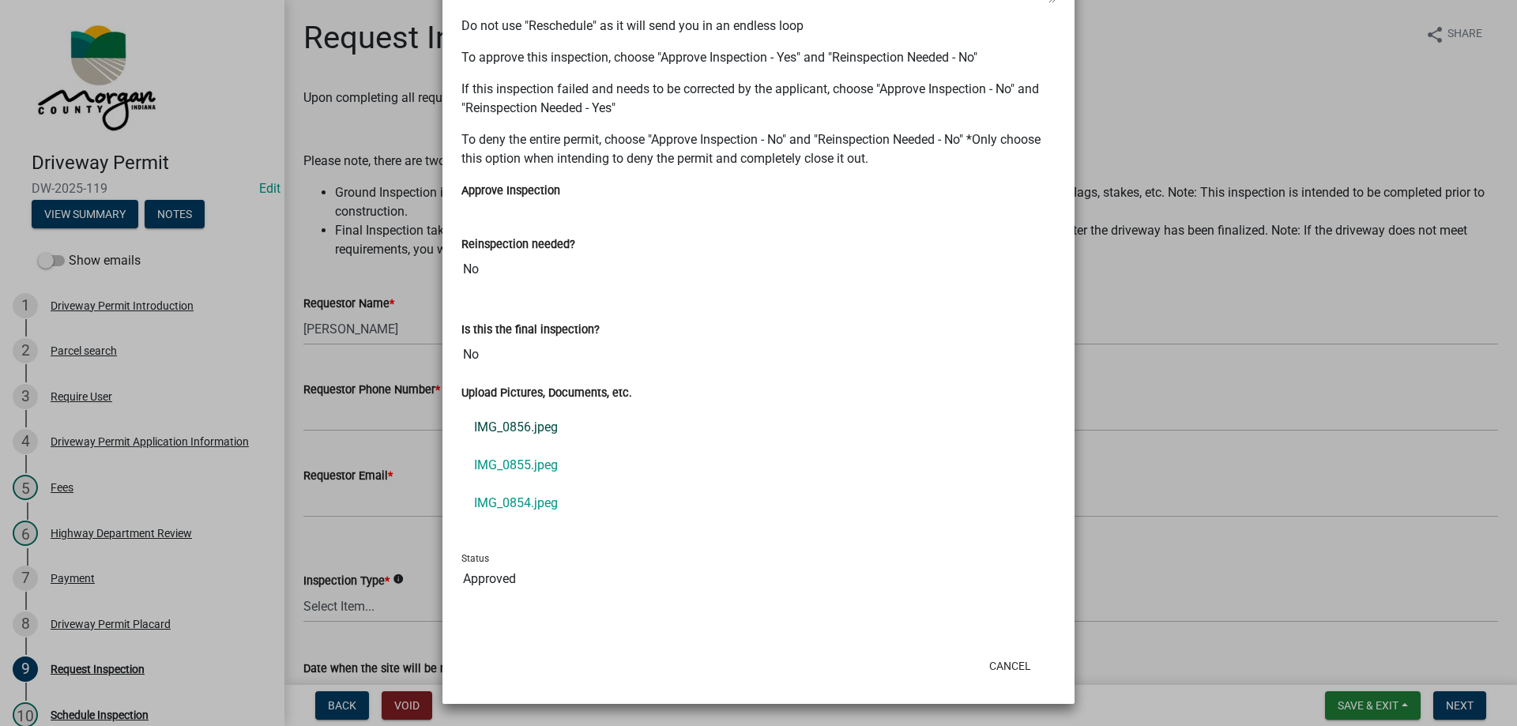
click at [521, 426] on link "IMG_0856.jpeg" at bounding box center [759, 428] width 594 height 38
click at [480, 469] on link "IMG_0855.jpeg" at bounding box center [759, 466] width 594 height 38
click at [493, 500] on link "IMG_0854.jpeg" at bounding box center [759, 503] width 594 height 38
click at [551, 428] on link "IMG_0856.jpeg" at bounding box center [759, 428] width 594 height 38
click at [529, 458] on link "IMG_0855.jpeg" at bounding box center [759, 466] width 594 height 38
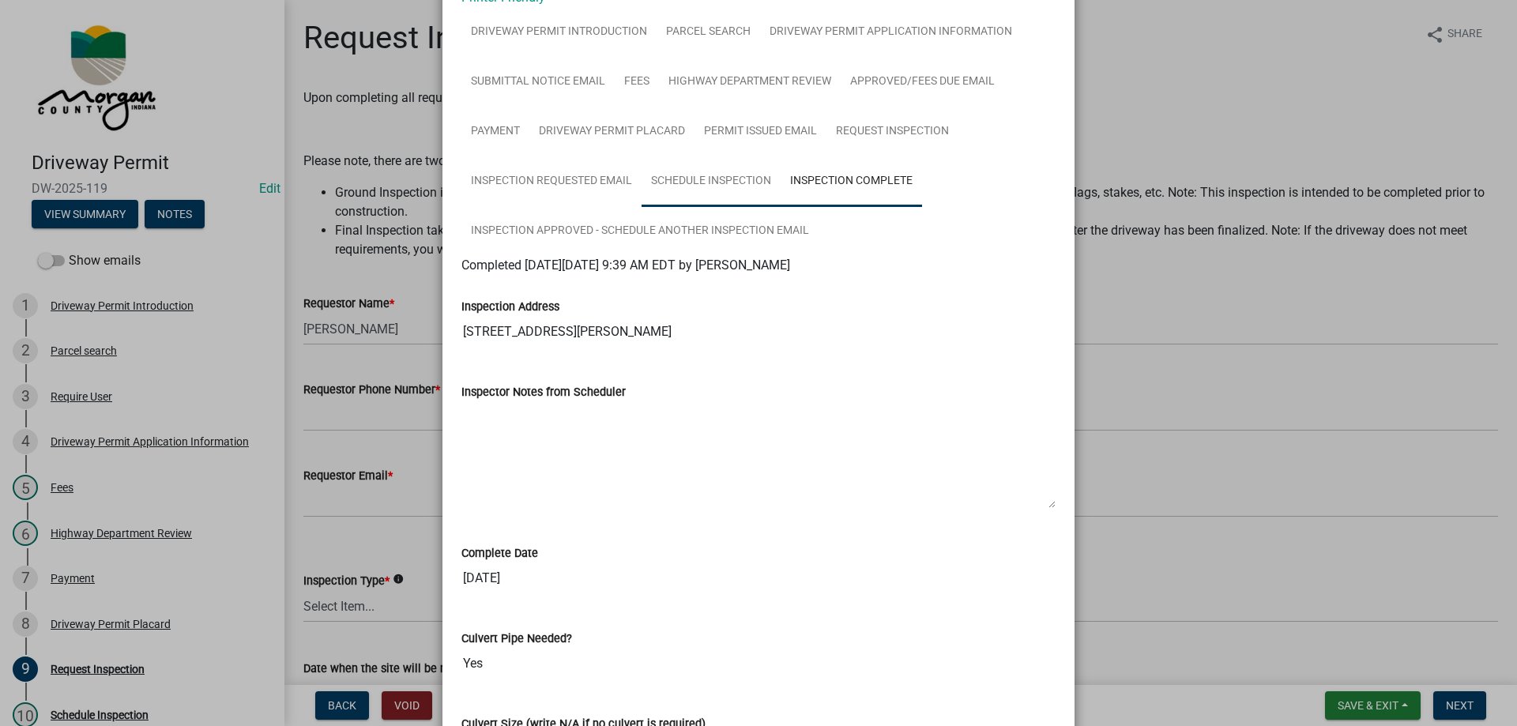
scroll to position [0, 0]
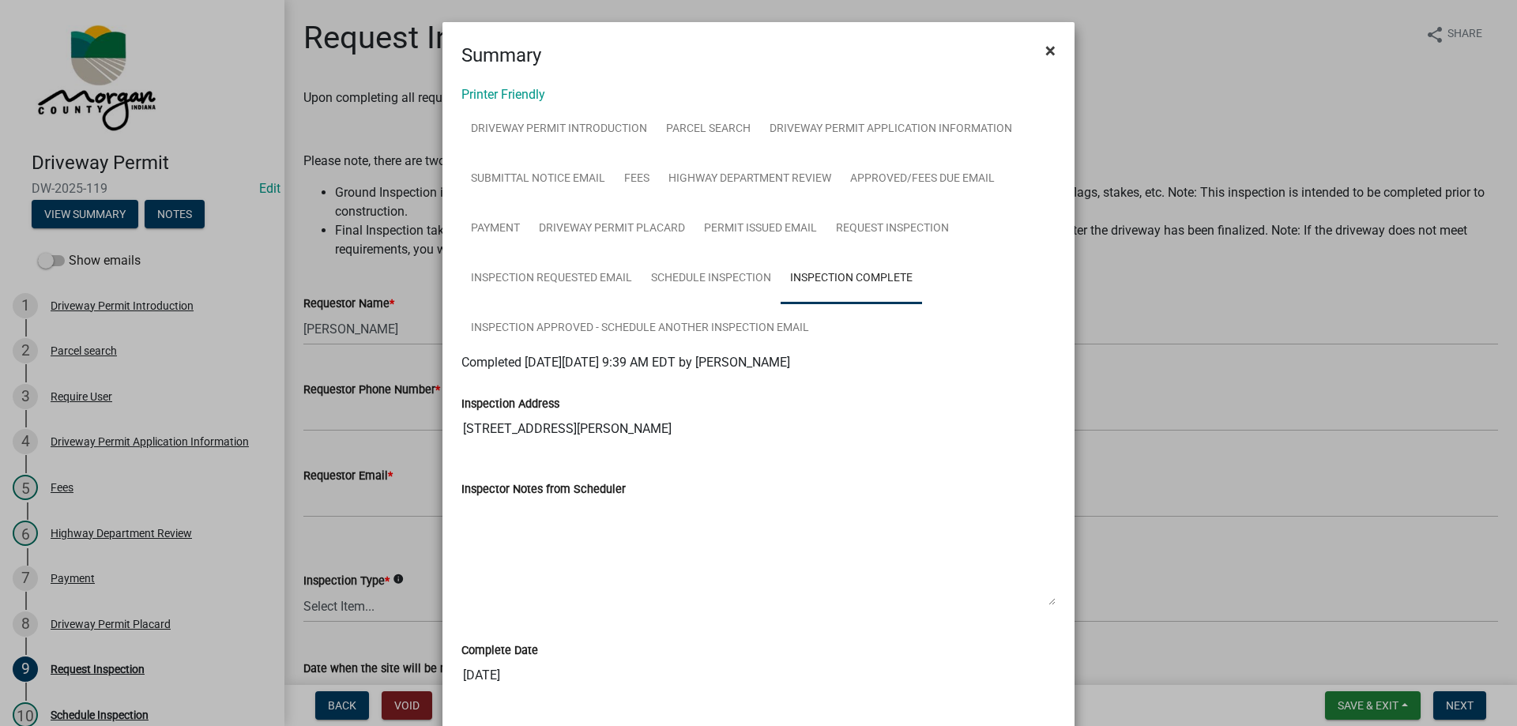
click at [1050, 49] on span "×" at bounding box center [1051, 51] width 10 height 22
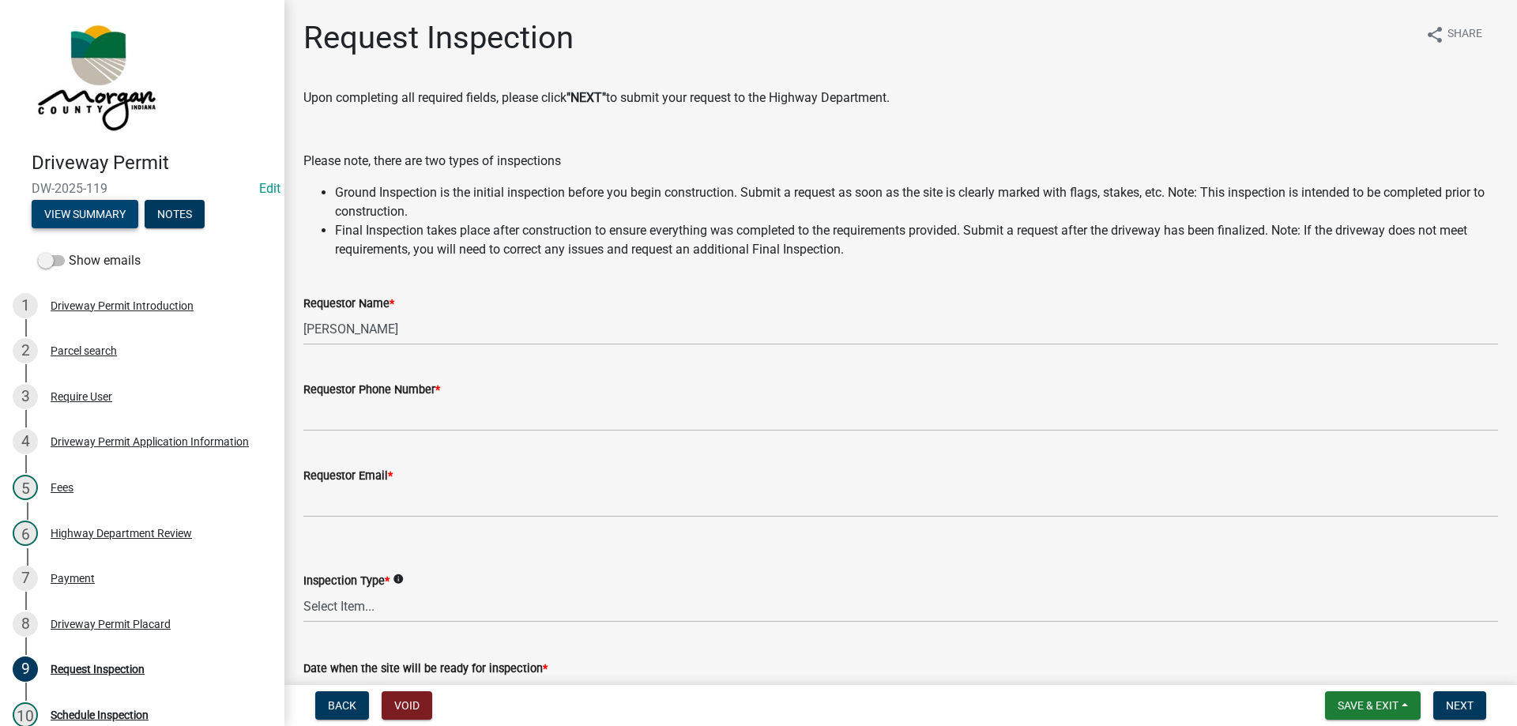
click at [89, 200] on button "View Summary" at bounding box center [85, 214] width 107 height 28
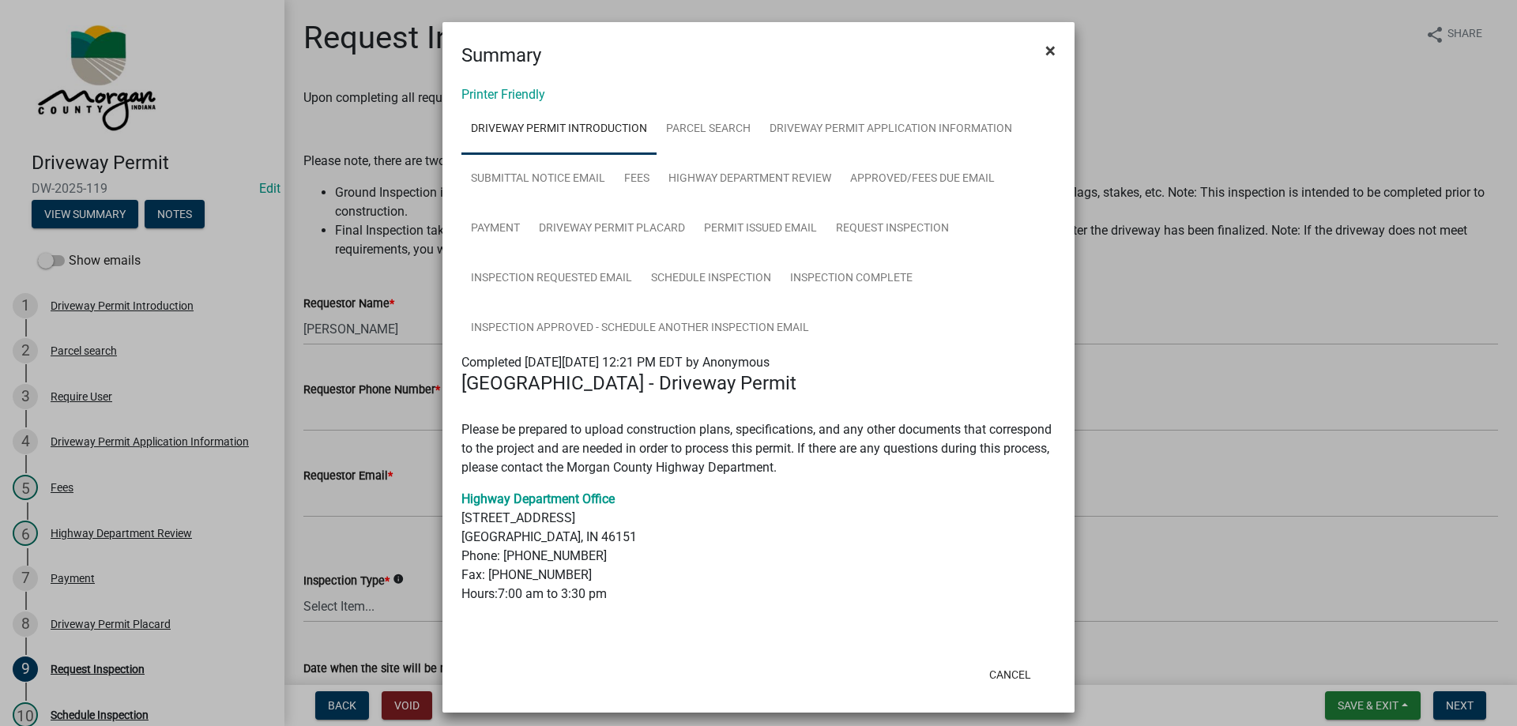
click at [1046, 52] on span "×" at bounding box center [1051, 51] width 10 height 22
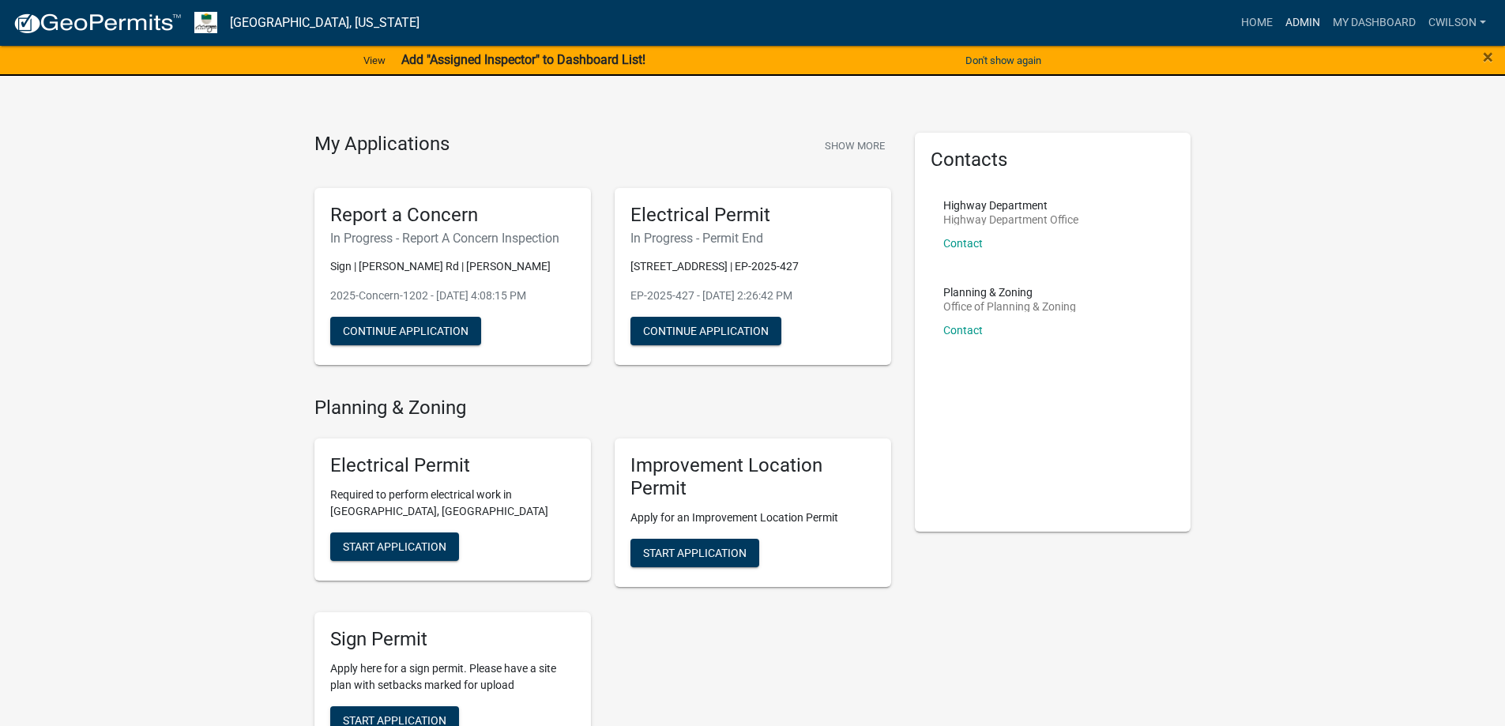
click at [1298, 23] on link "Admin" at bounding box center [1302, 23] width 47 height 30
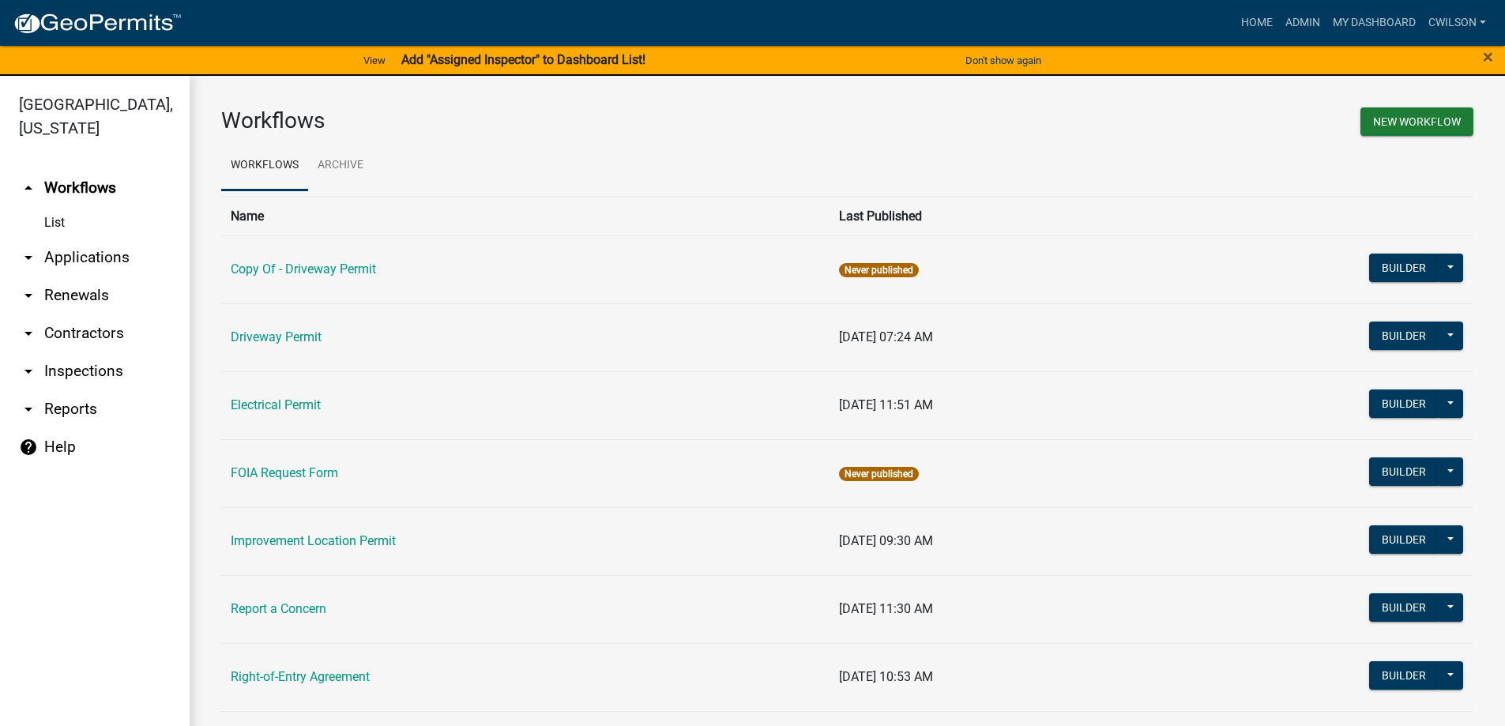
scroll to position [79, 0]
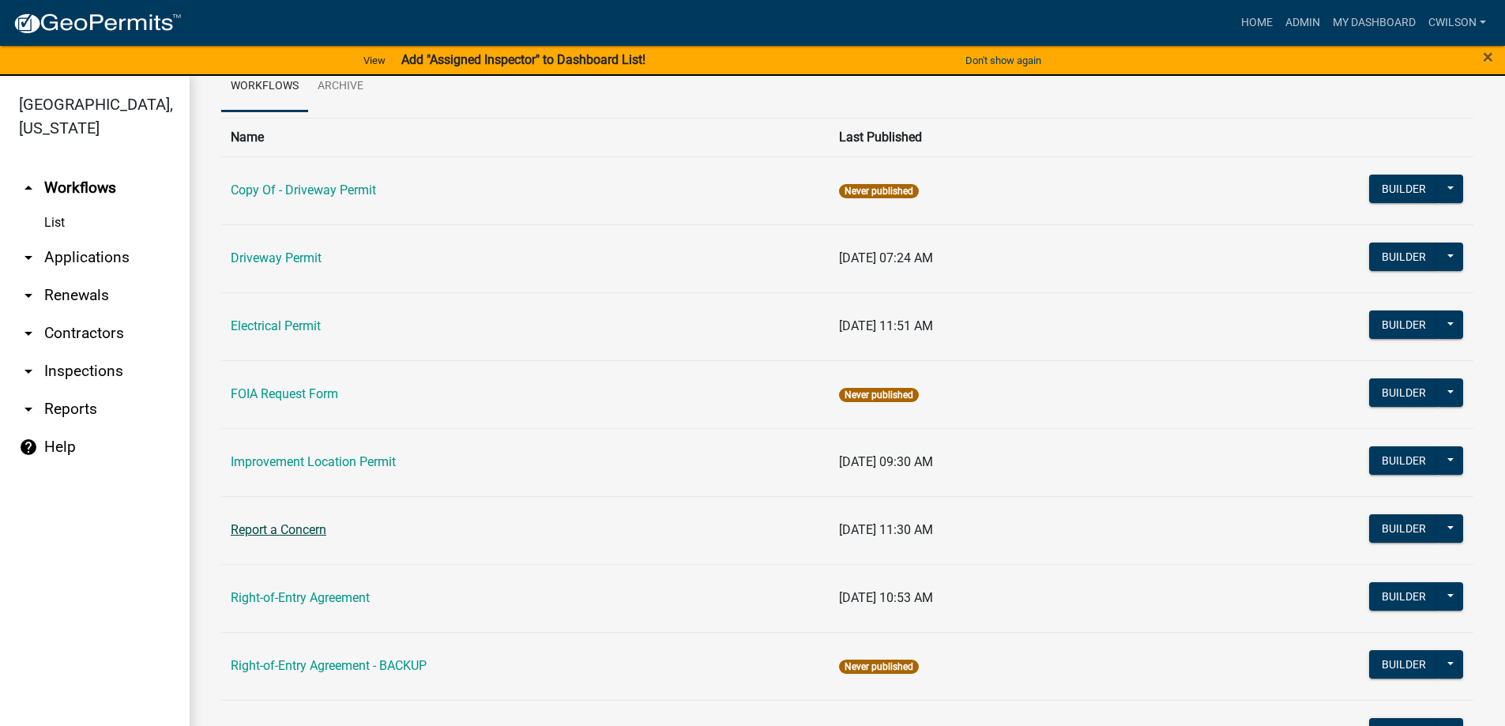
click at [291, 536] on link "Report a Concern" at bounding box center [279, 529] width 96 height 15
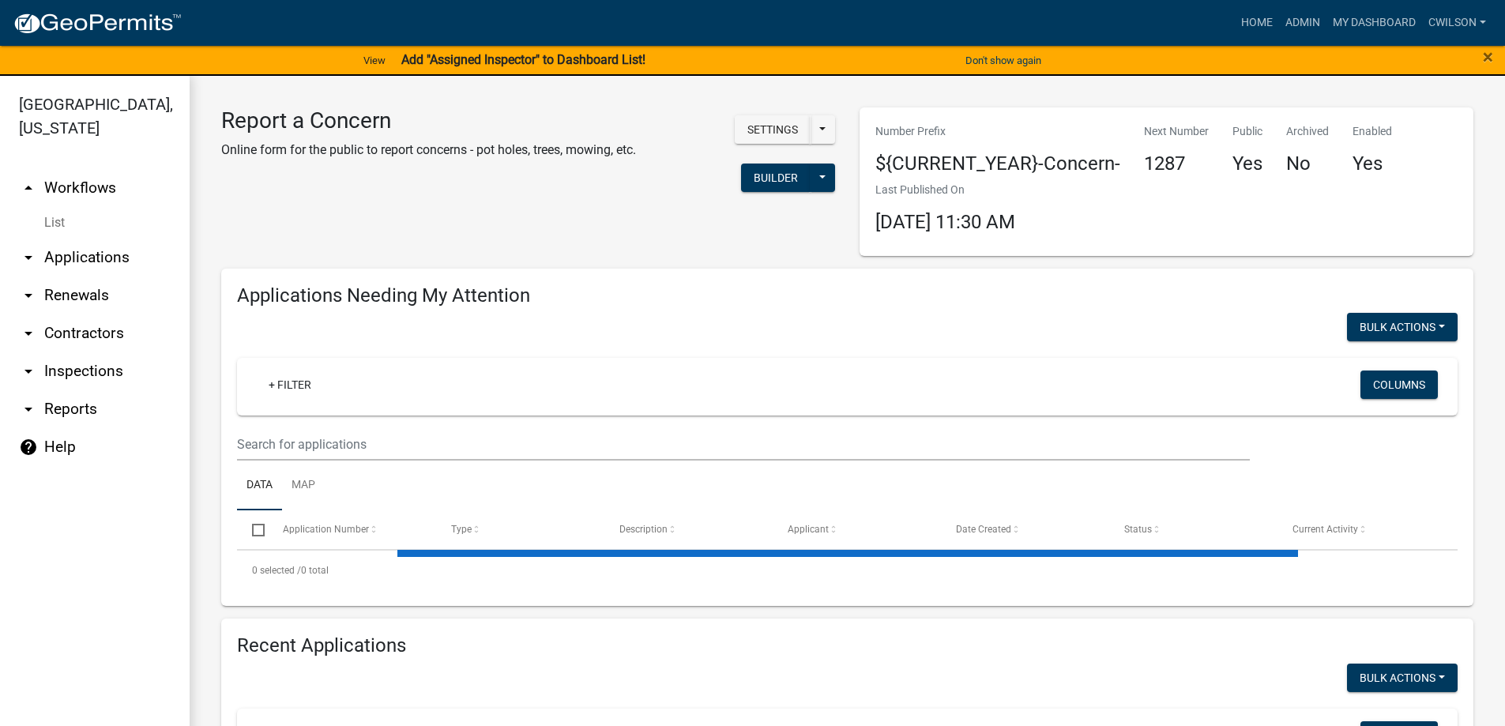
select select "2: 50"
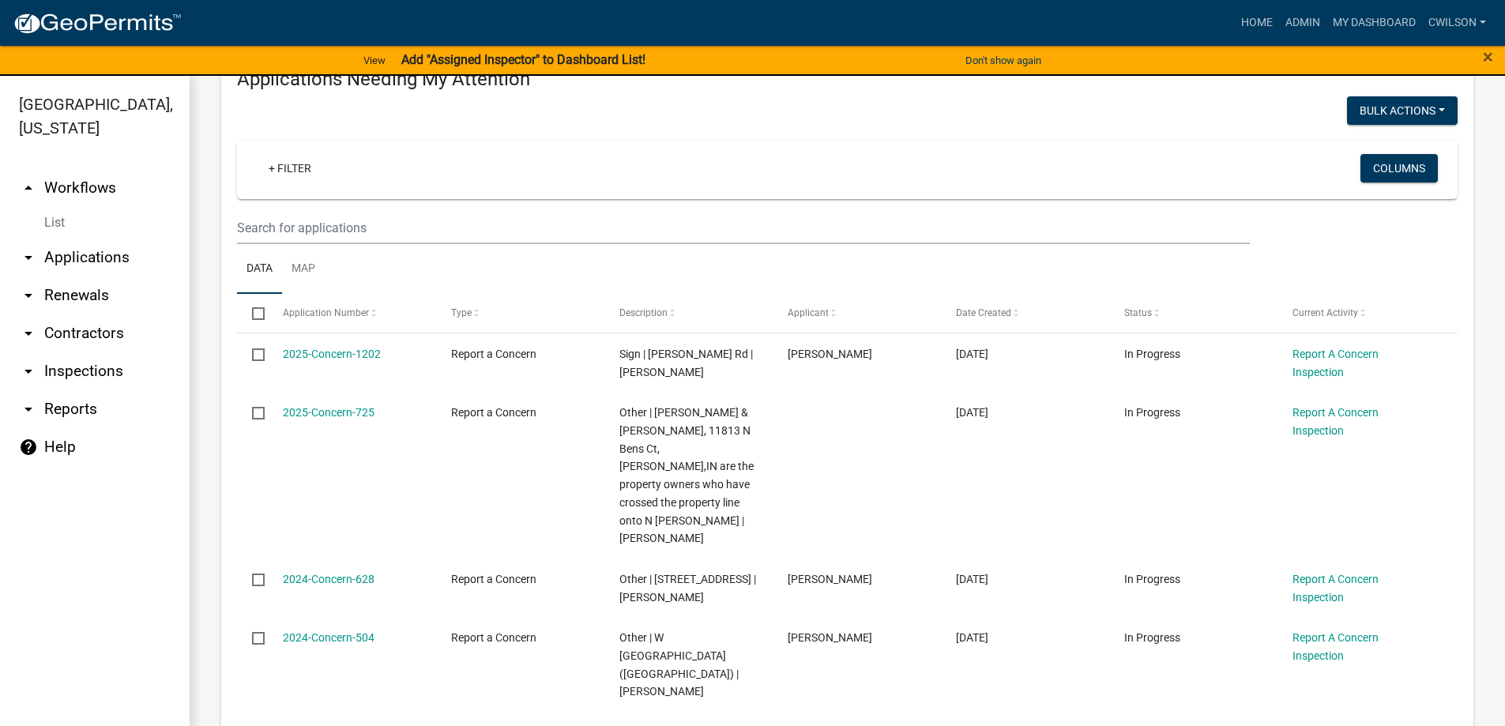
scroll to position [237, 0]
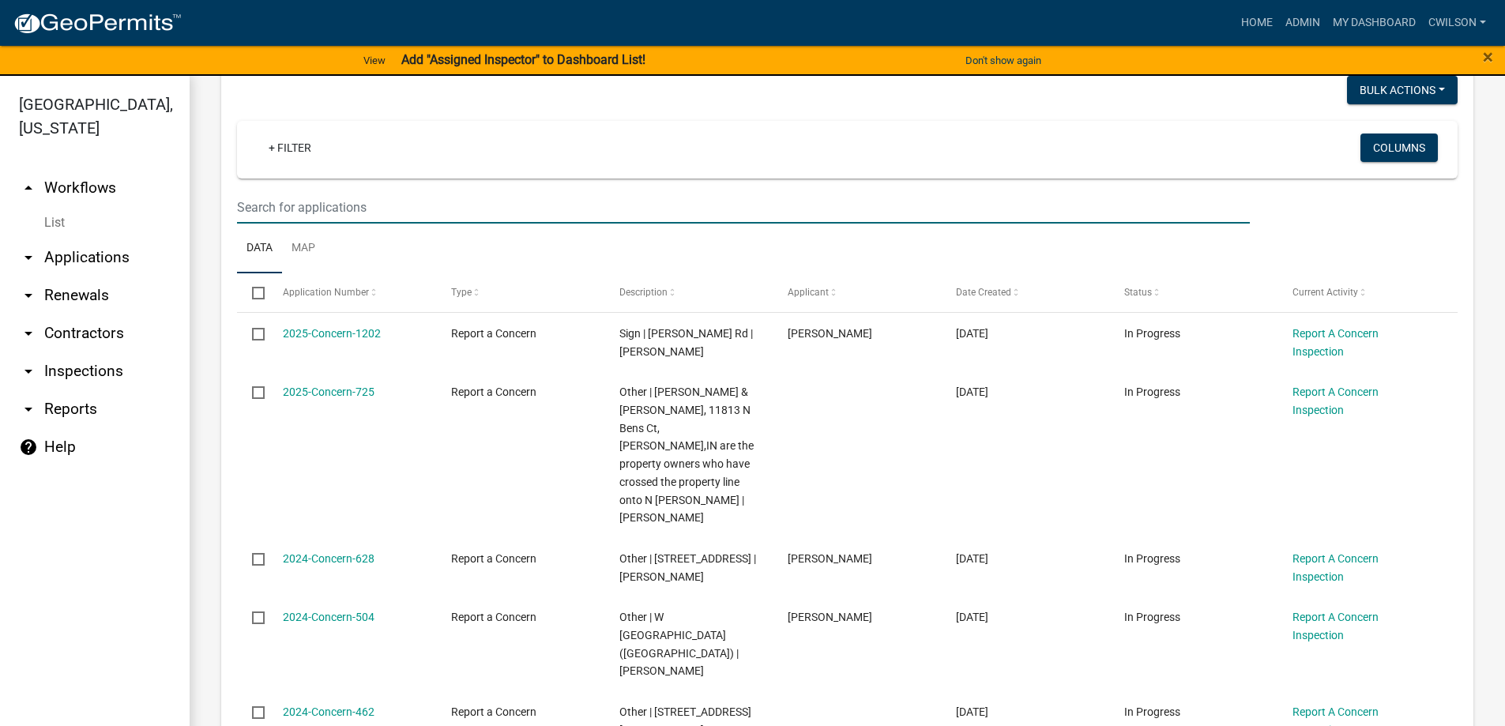
click at [302, 204] on input "text" at bounding box center [743, 207] width 1013 height 32
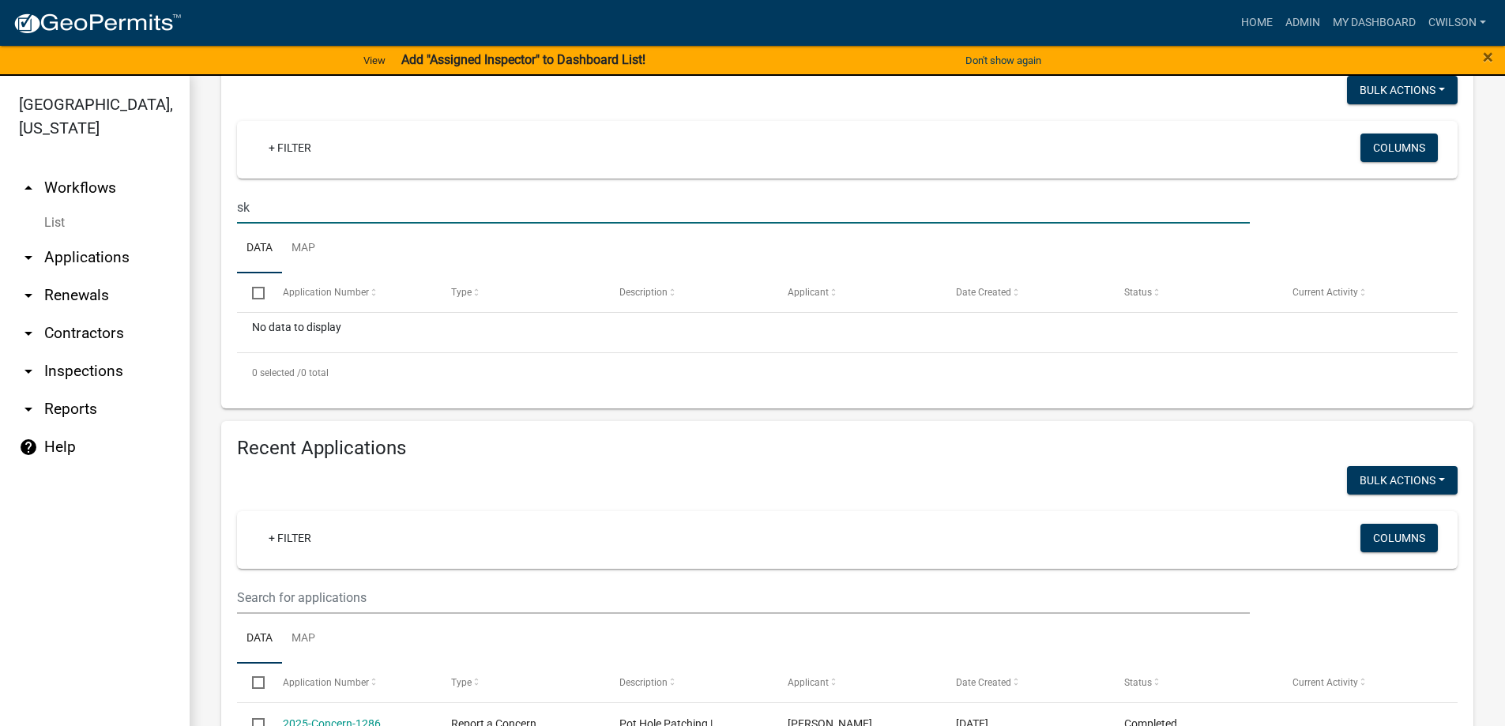
type input "s"
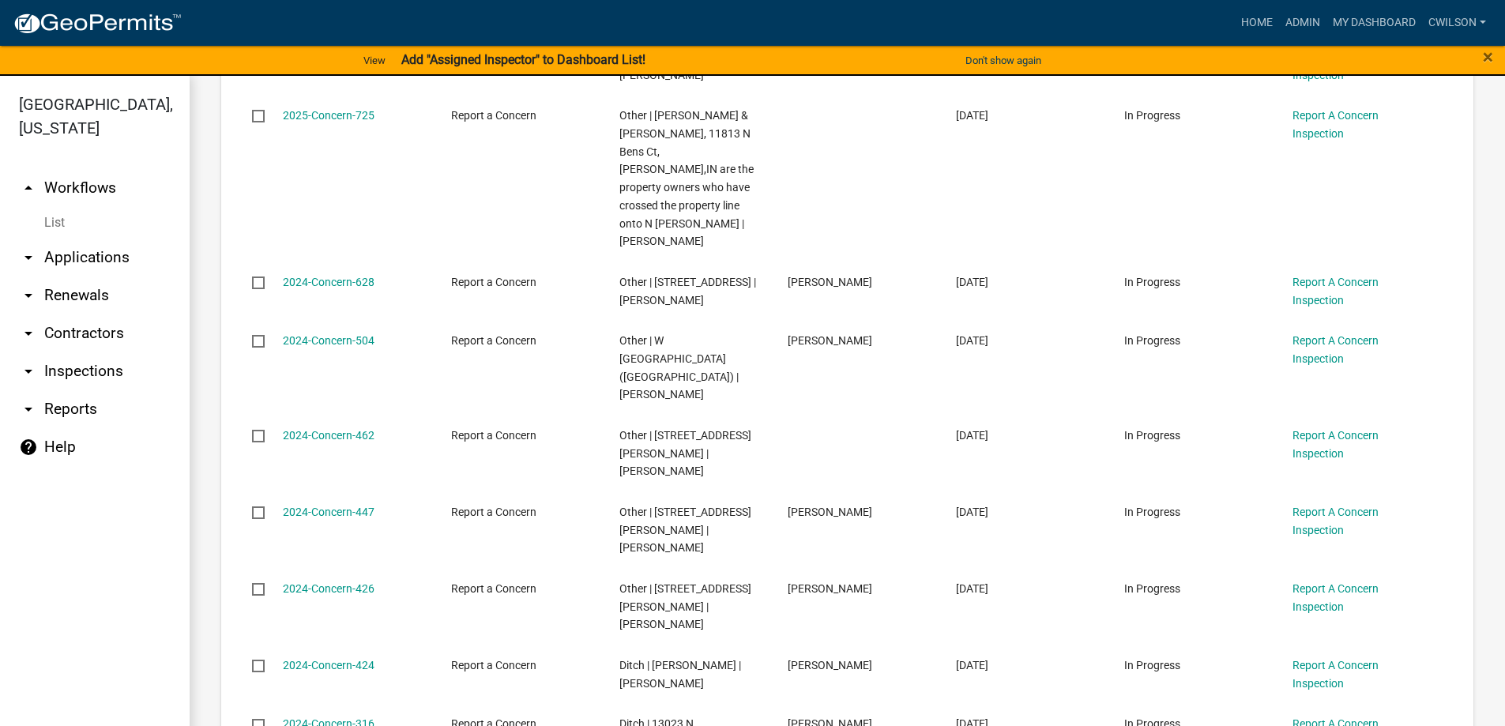
scroll to position [1231, 0]
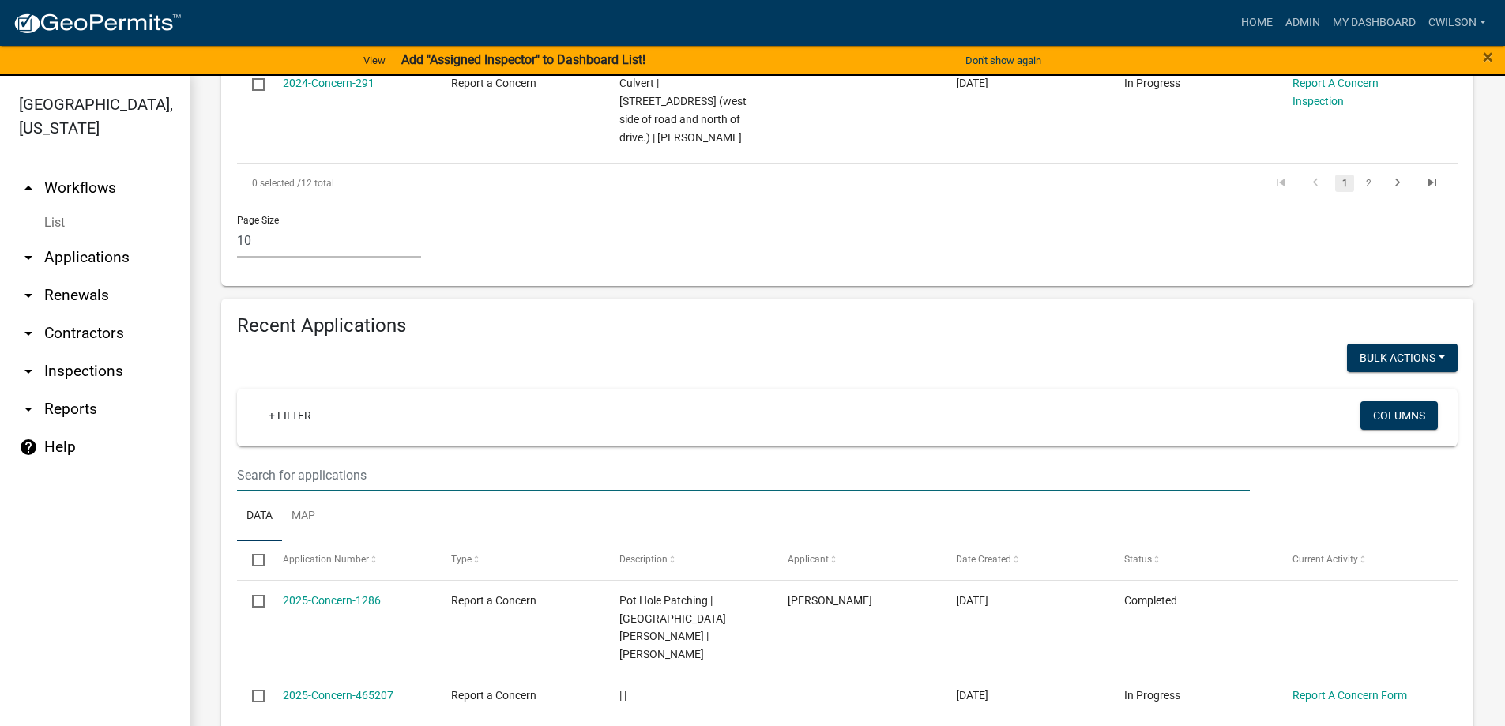
click at [345, 459] on input "text" at bounding box center [743, 475] width 1013 height 32
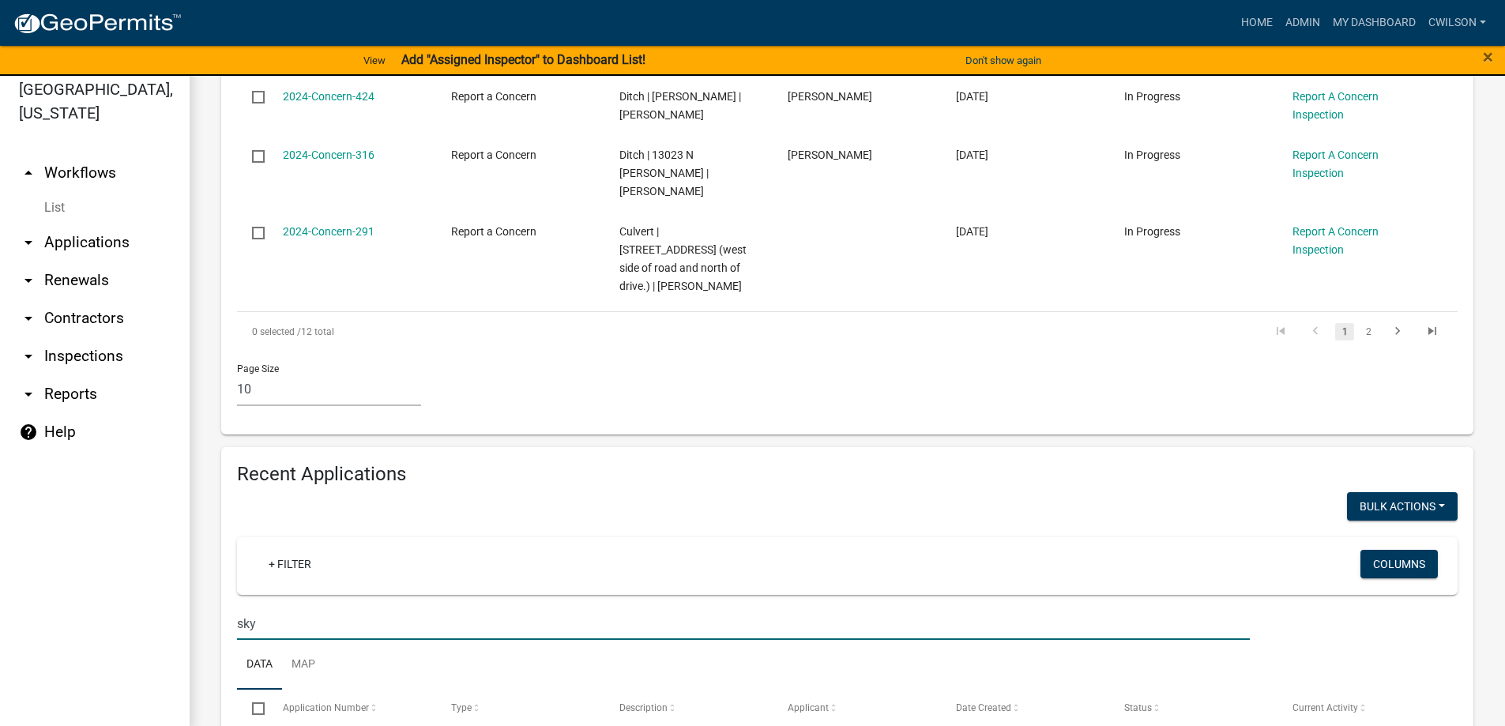
scroll to position [19, 0]
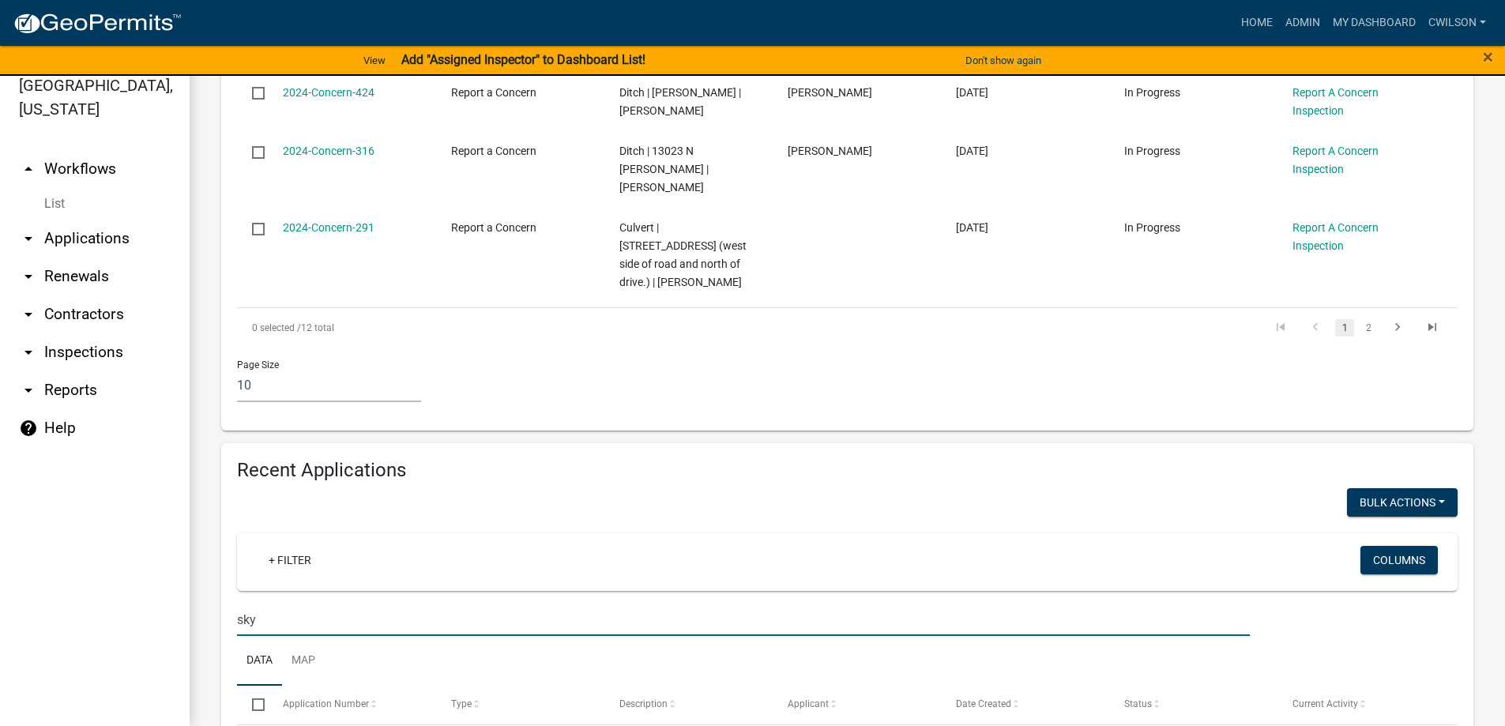
type input "sk"
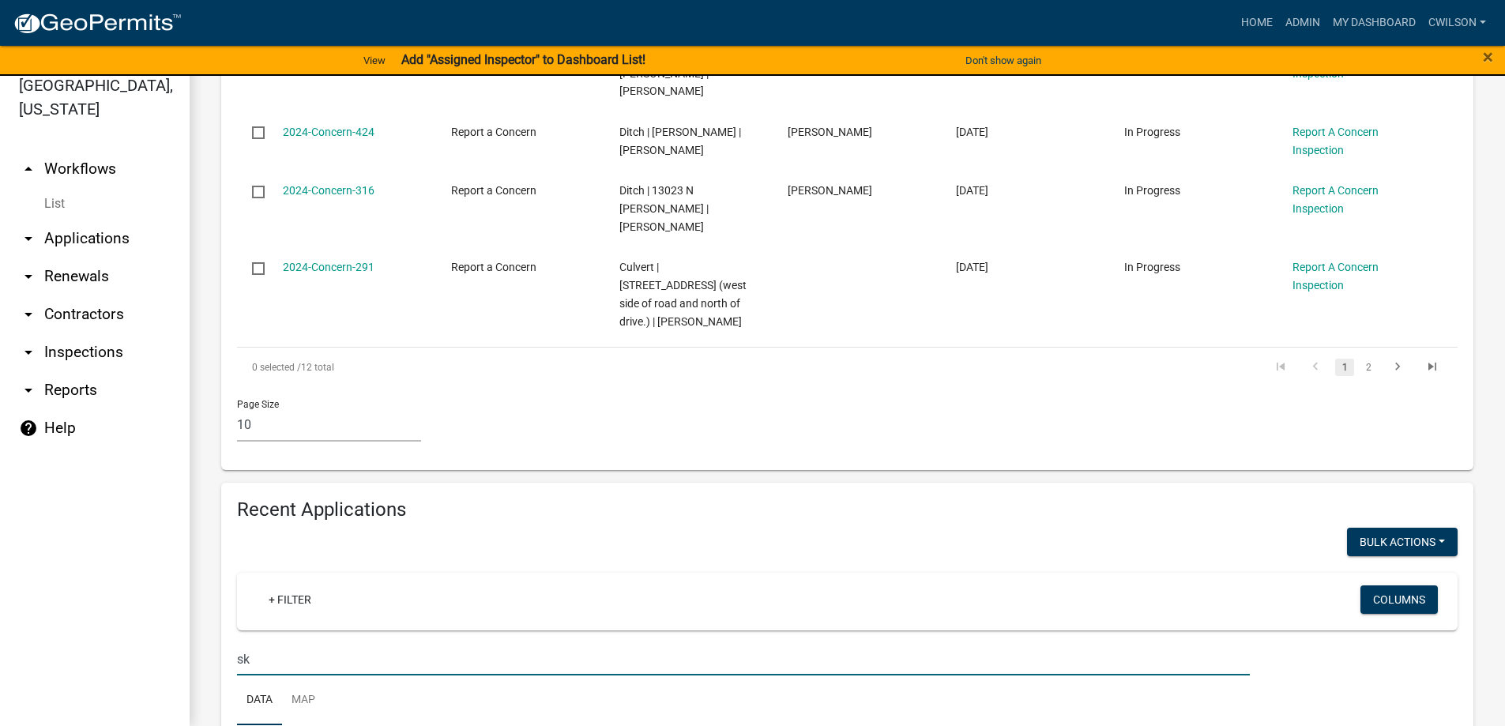
scroll to position [1231, 0]
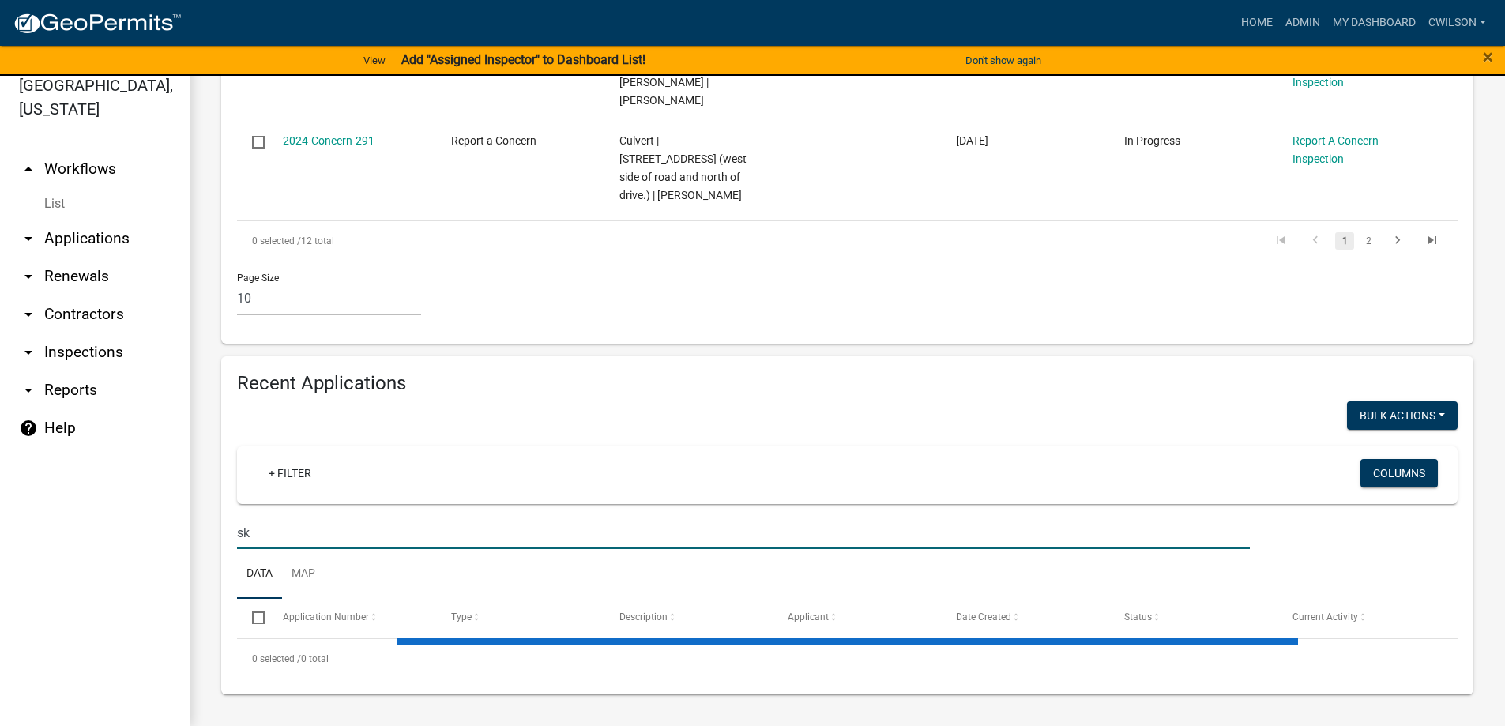
select select "2: 50"
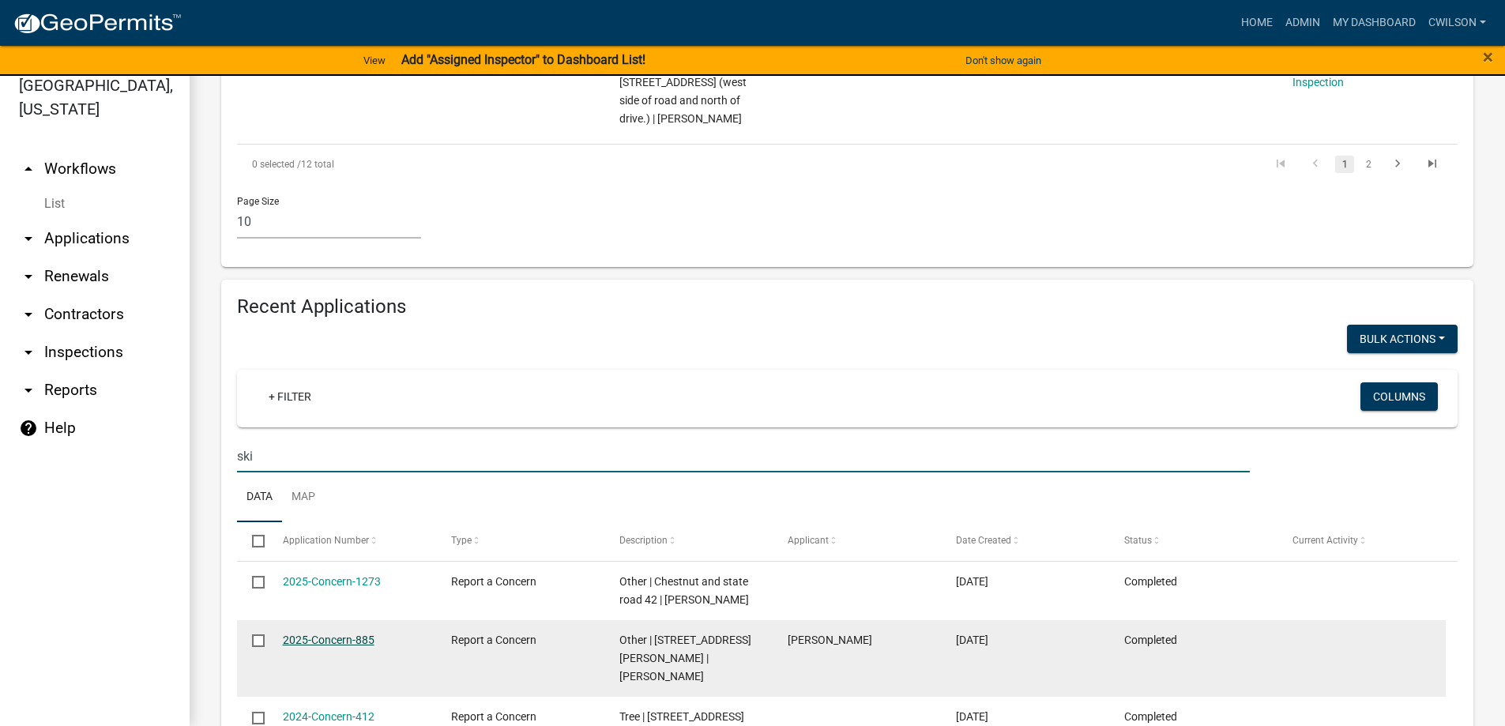
type input "ski"
click at [303, 634] on link "2025-Concern-885" at bounding box center [329, 640] width 92 height 13
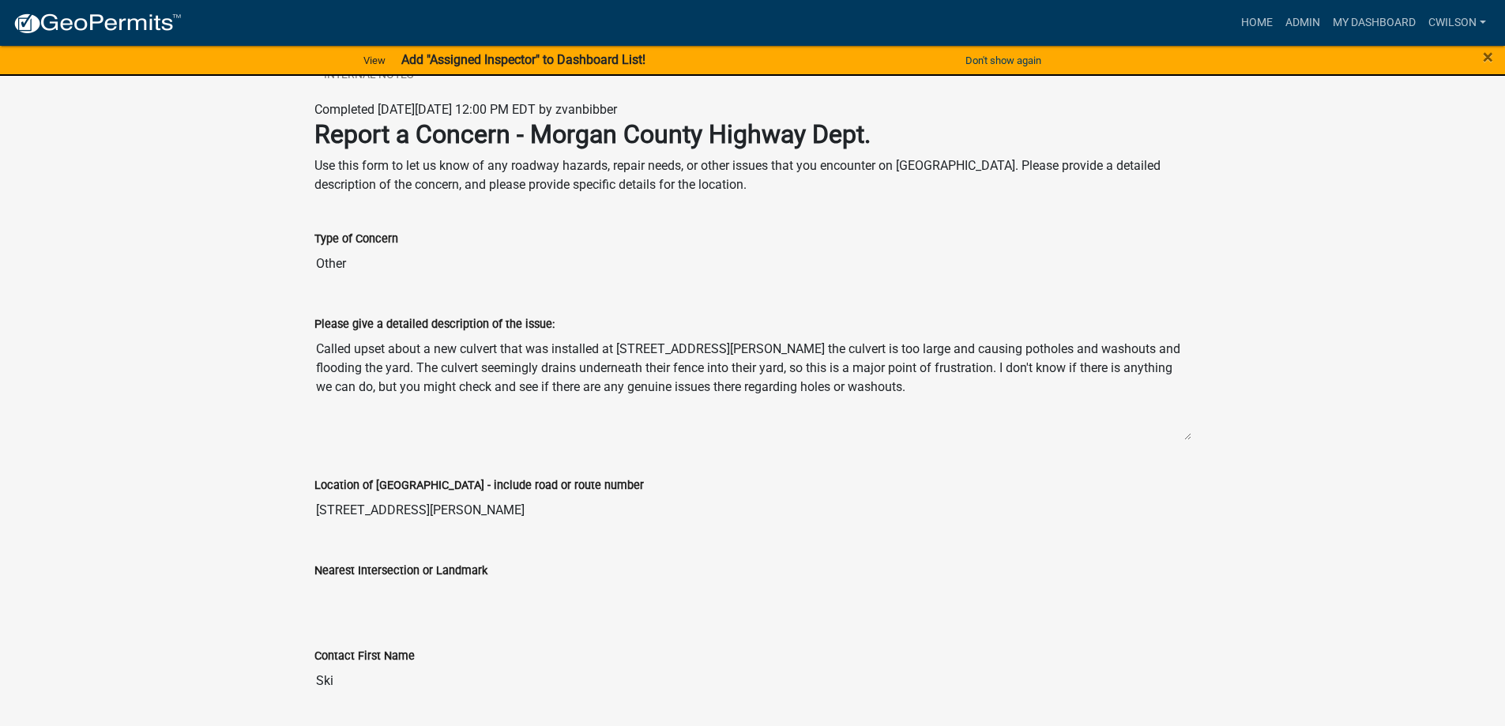
scroll to position [395, 0]
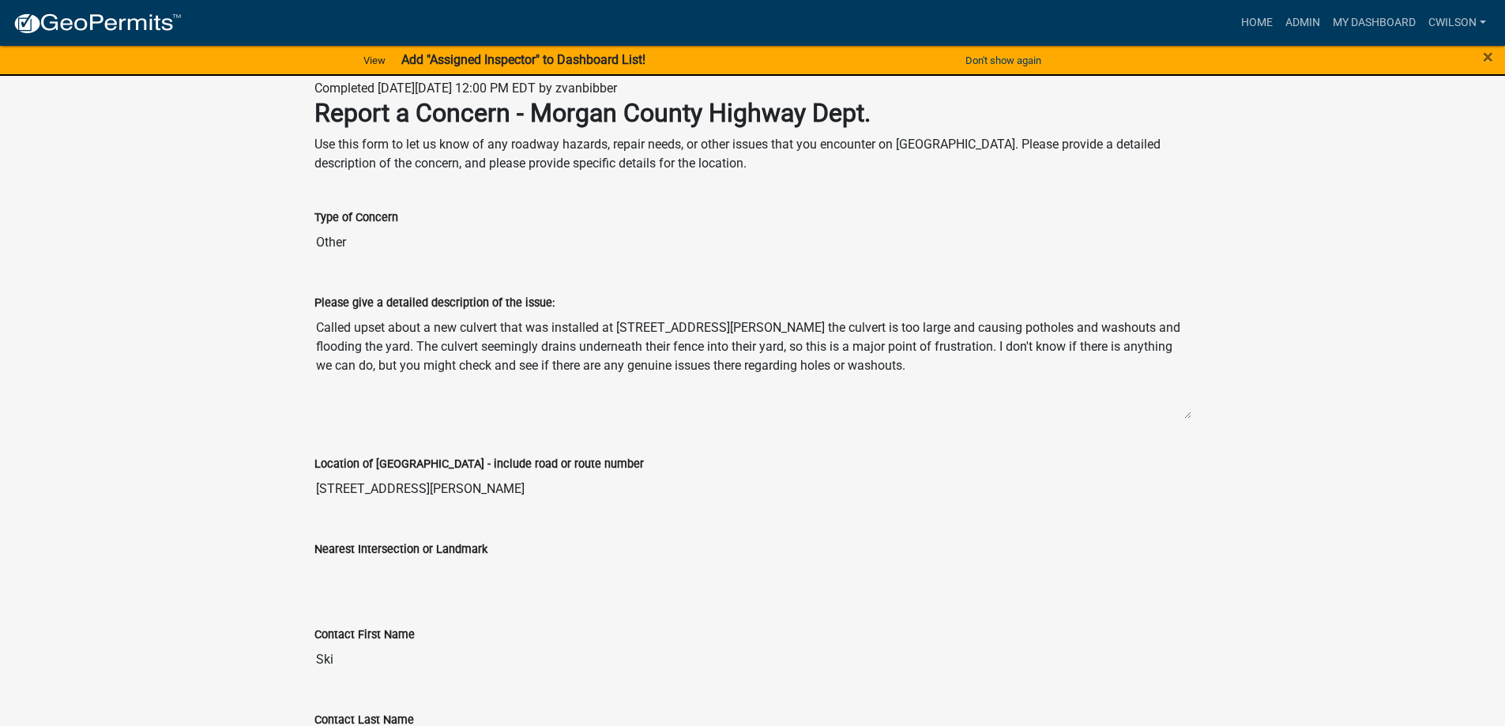
drag, startPoint x: 317, startPoint y: 488, endPoint x: 525, endPoint y: 491, distance: 207.9
click at [525, 491] on input "146 N Leitzman Rd" at bounding box center [753, 489] width 877 height 32
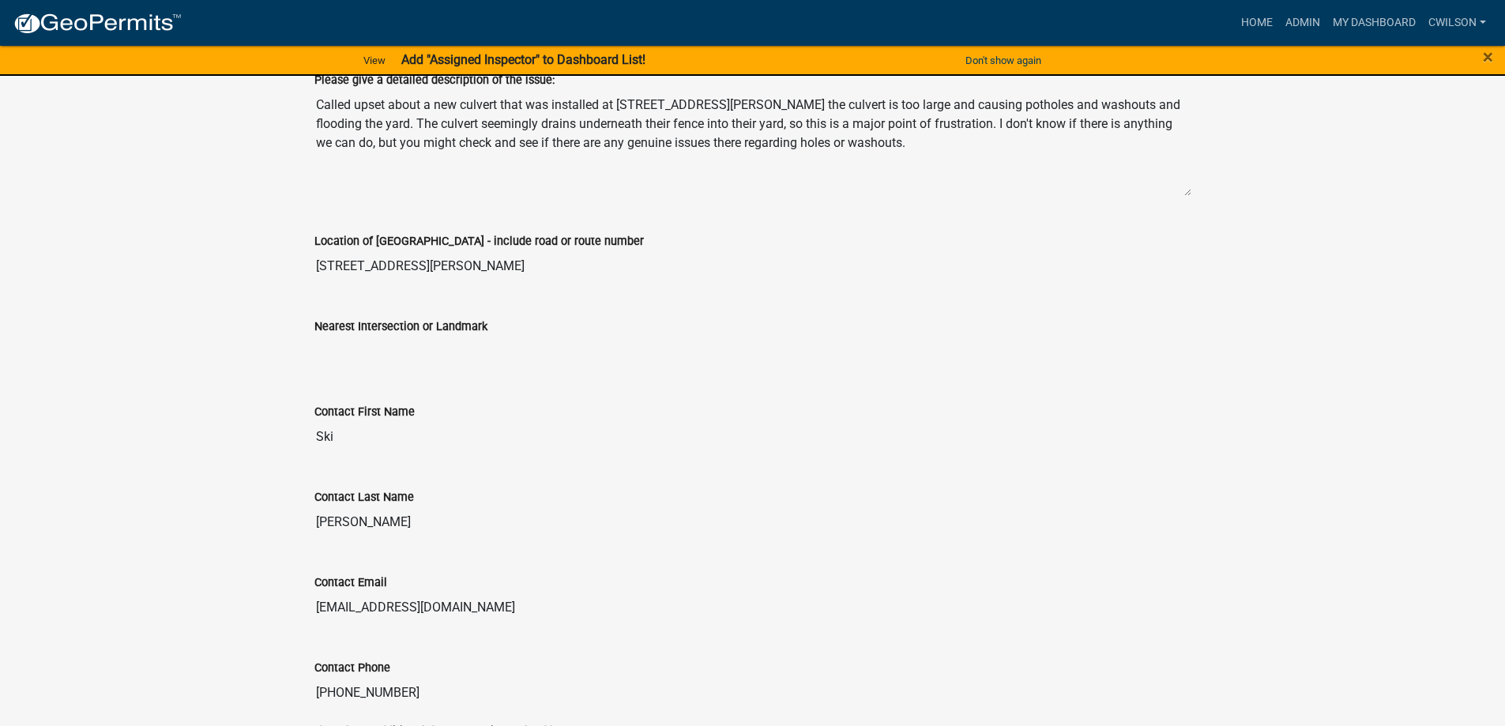
scroll to position [632, 0]
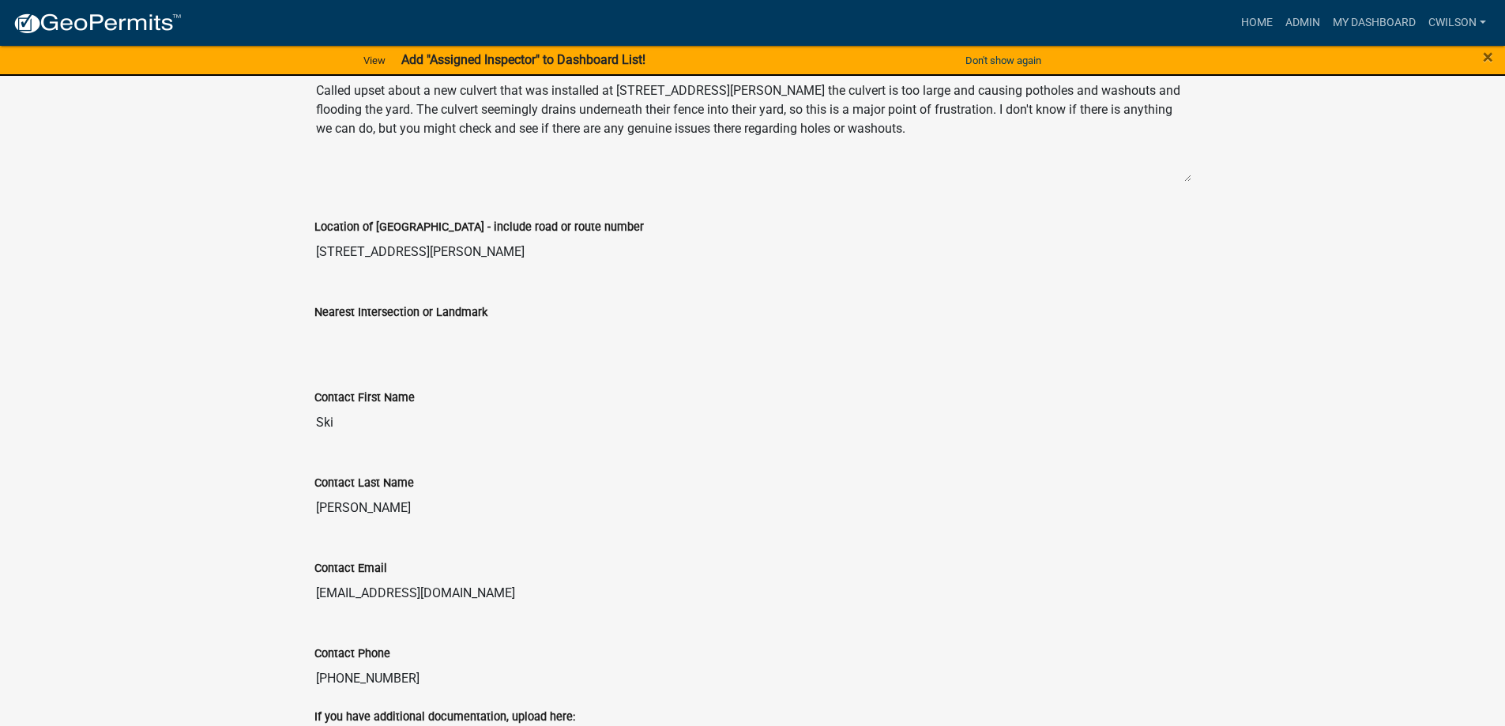
drag, startPoint x: 315, startPoint y: 419, endPoint x: 337, endPoint y: 418, distance: 22.1
click at [337, 418] on input "Ski" at bounding box center [753, 423] width 877 height 32
drag, startPoint x: 315, startPoint y: 511, endPoint x: 394, endPoint y: 503, distance: 80.3
click at [394, 503] on input "Anderson" at bounding box center [753, 508] width 877 height 32
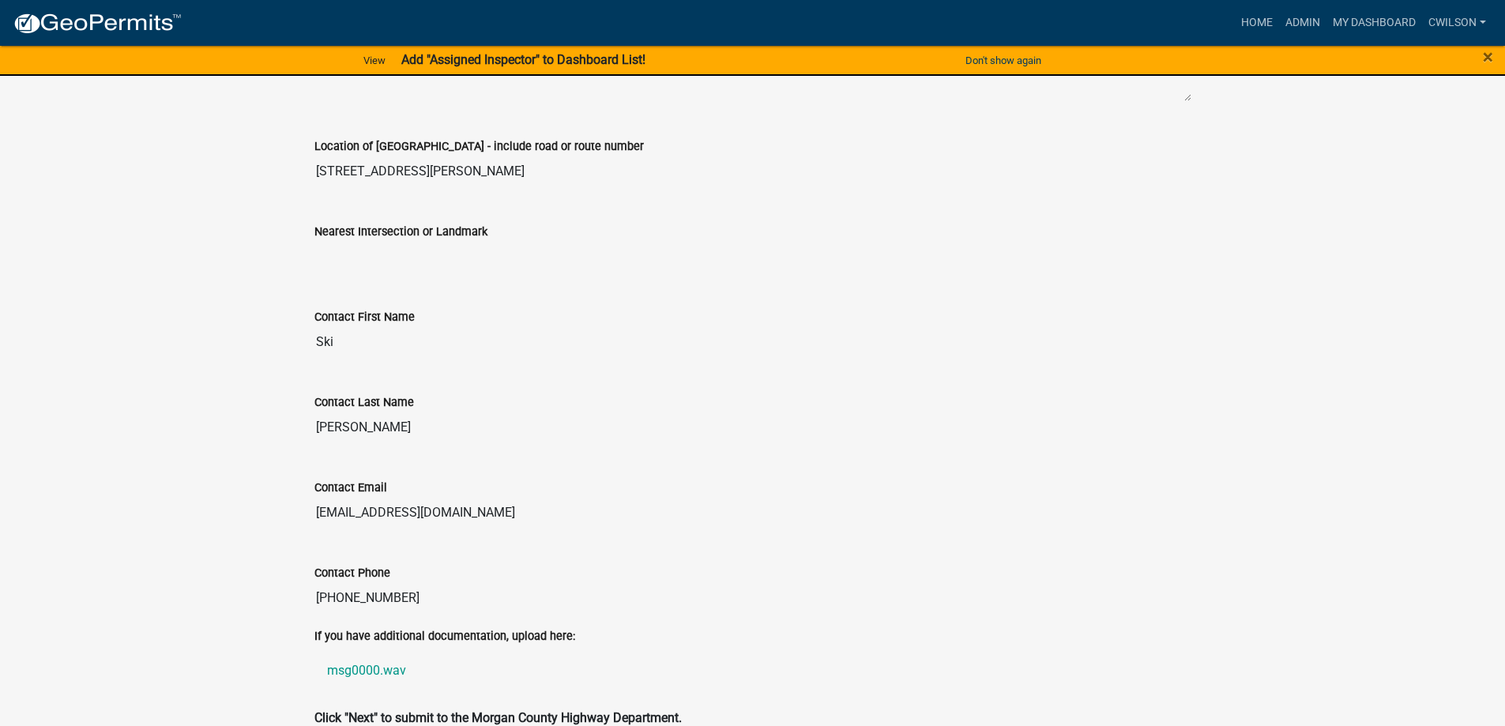
scroll to position [790, 0]
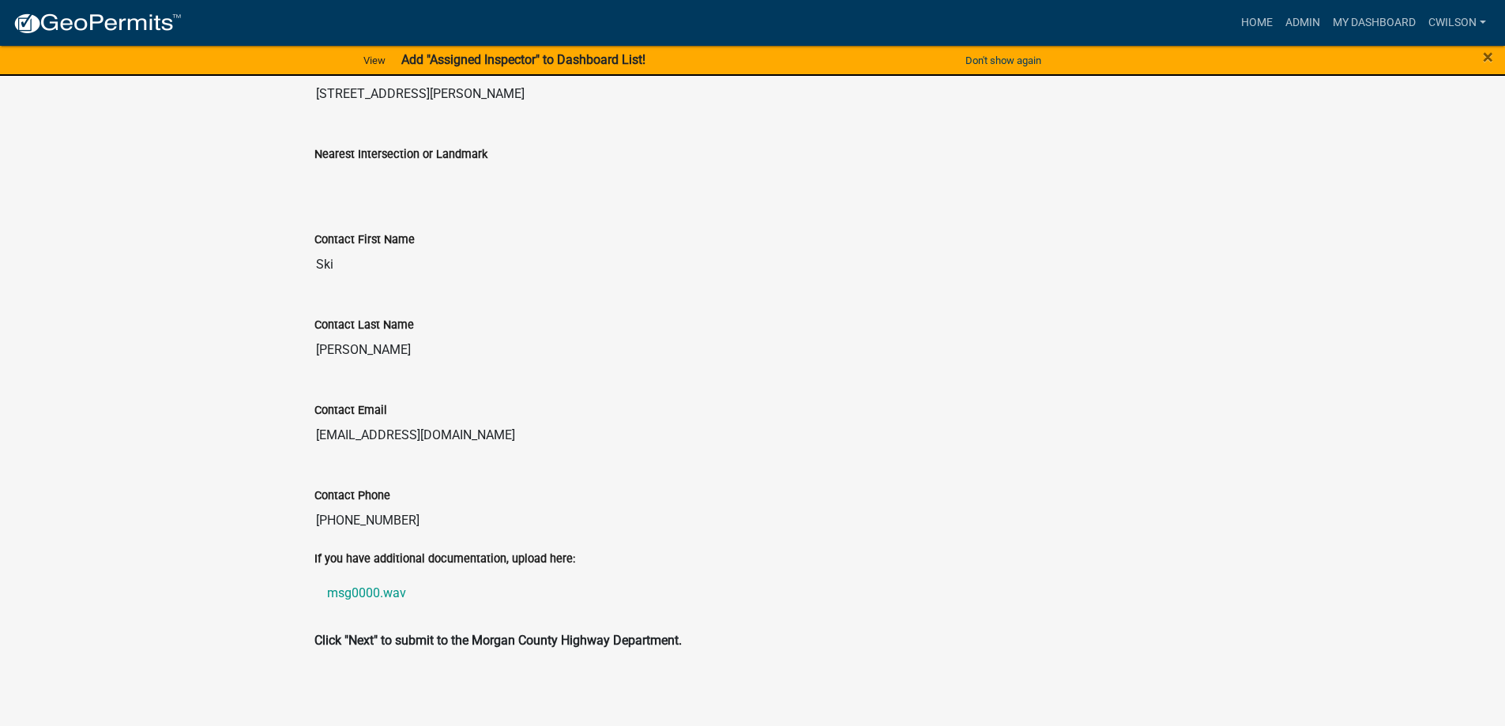
drag, startPoint x: 315, startPoint y: 518, endPoint x: 533, endPoint y: 533, distance: 218.6
click at [533, 533] on input "317-946-3899" at bounding box center [753, 521] width 877 height 32
